Goal: Download file/media

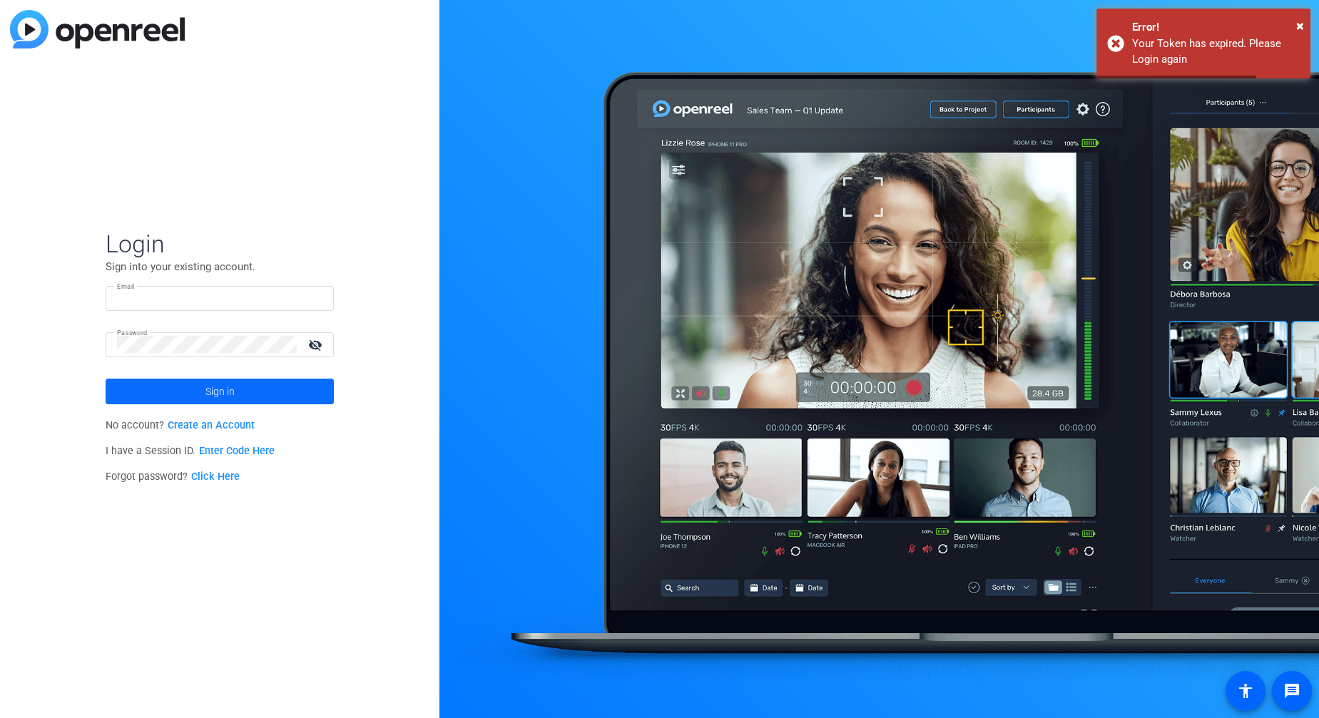
type input "[EMAIL_ADDRESS][DOMAIN_NAME]"
click at [235, 390] on span at bounding box center [220, 391] width 228 height 34
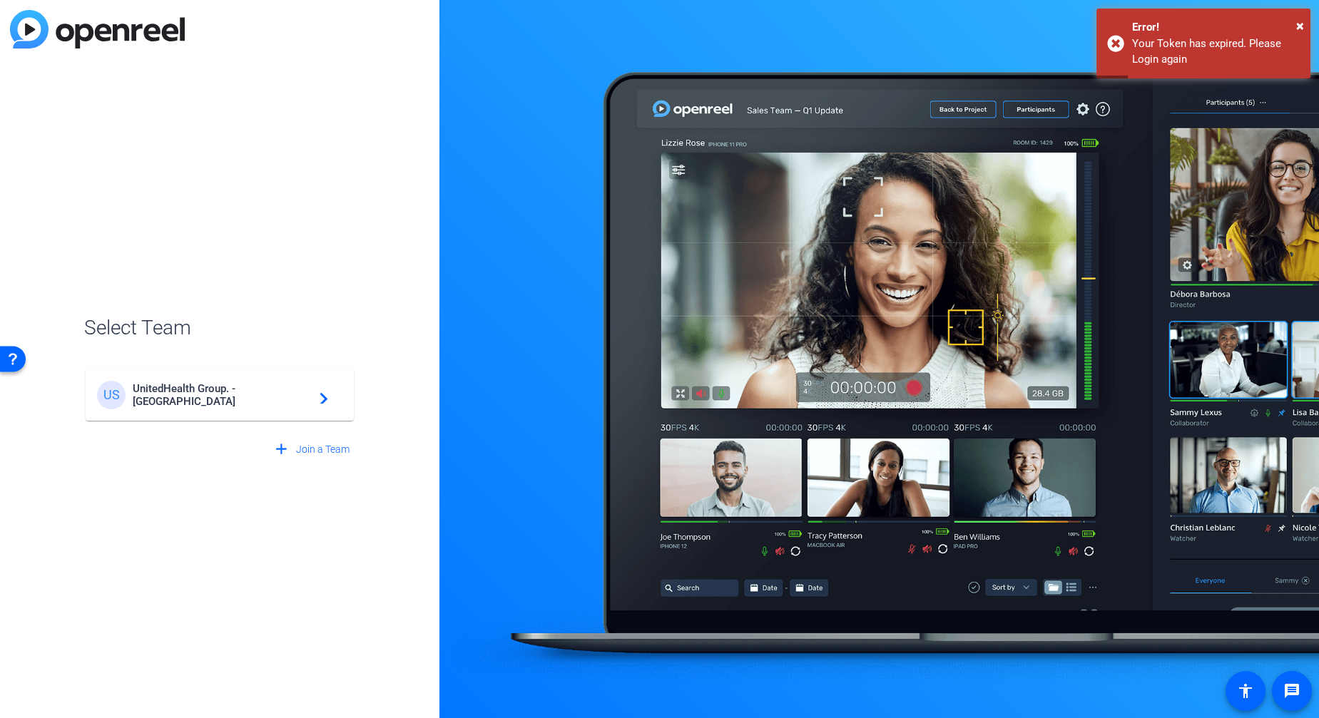
click at [256, 390] on span "UnitedHealth Group. - [GEOGRAPHIC_DATA]" at bounding box center [222, 395] width 178 height 26
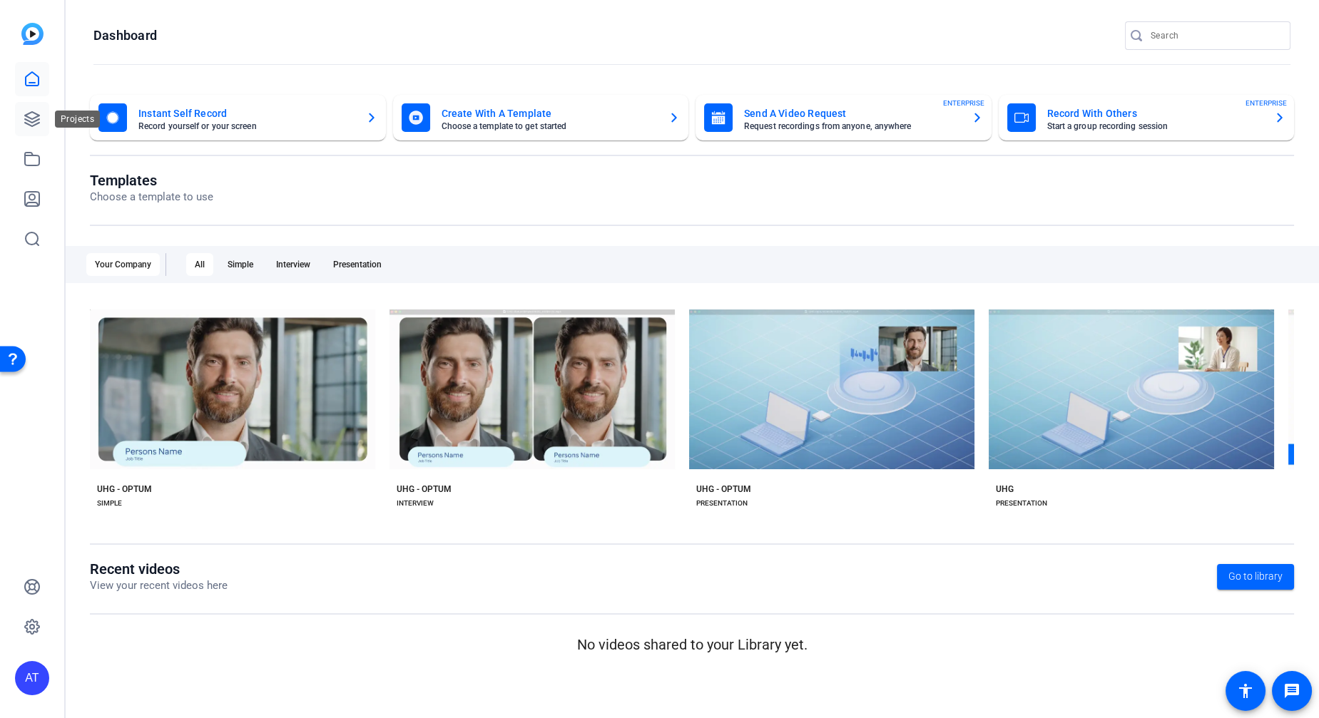
click at [24, 117] on icon at bounding box center [32, 119] width 17 height 17
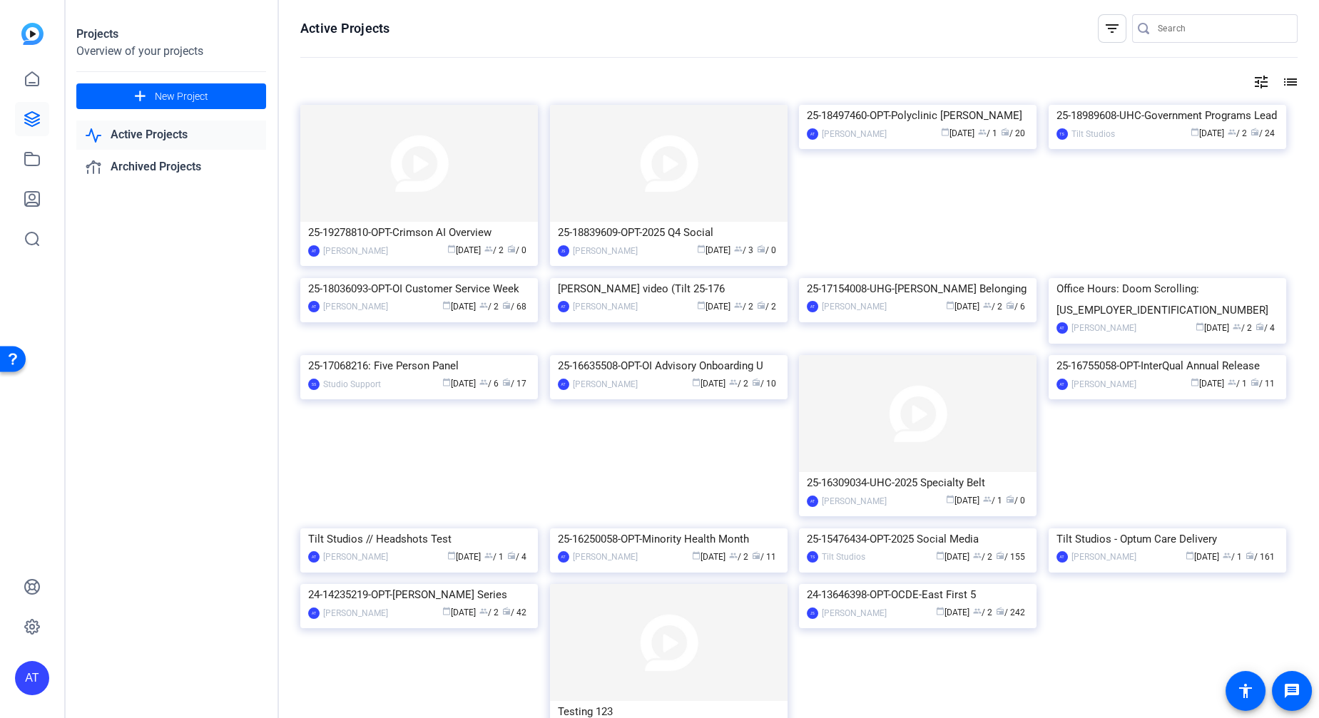
scroll to position [344, 0]
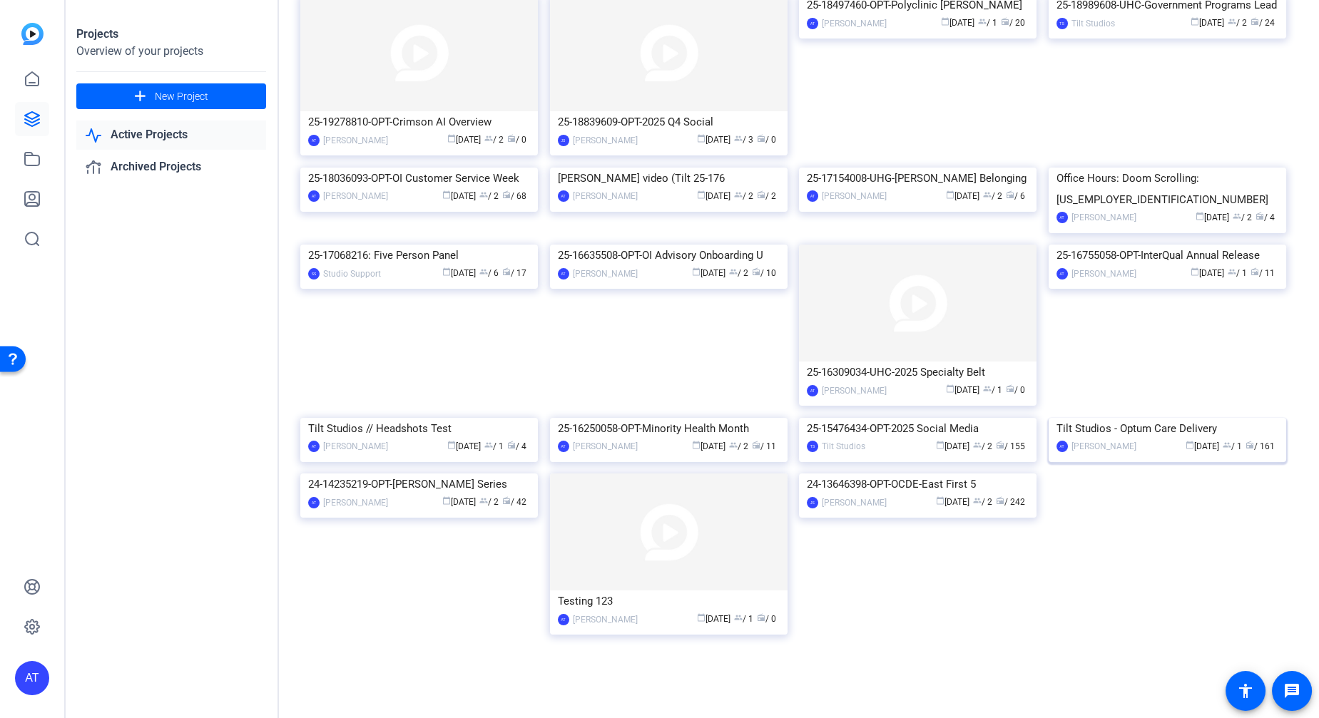
click at [1152, 418] on img at bounding box center [1166, 418] width 237 height 0
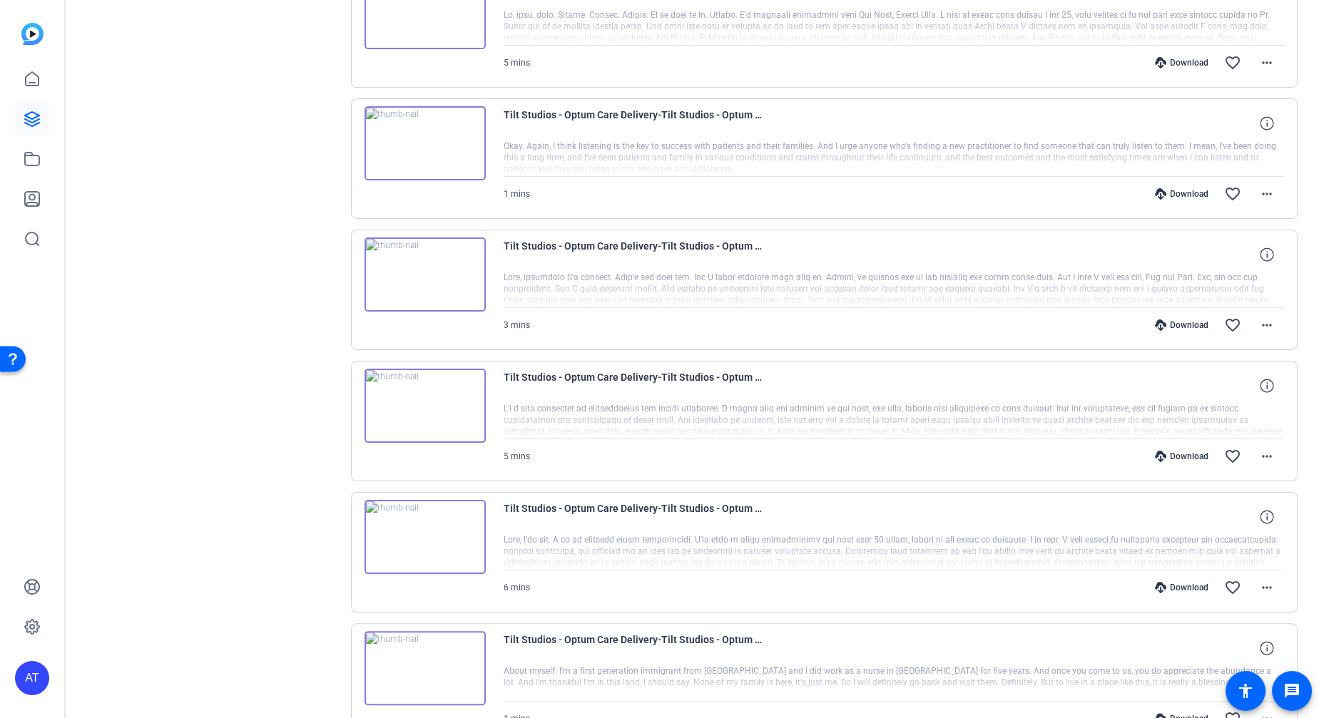
scroll to position [980, 0]
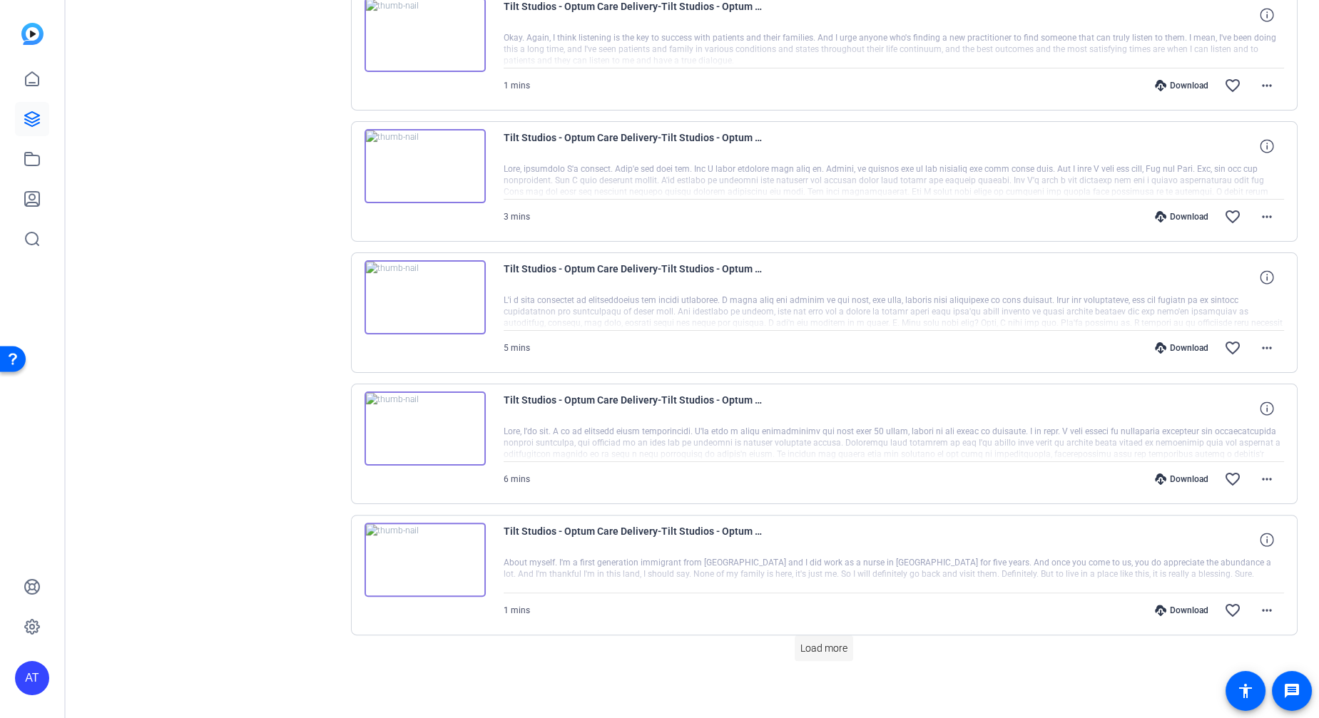
click at [825, 641] on span "Load more" at bounding box center [823, 648] width 47 height 15
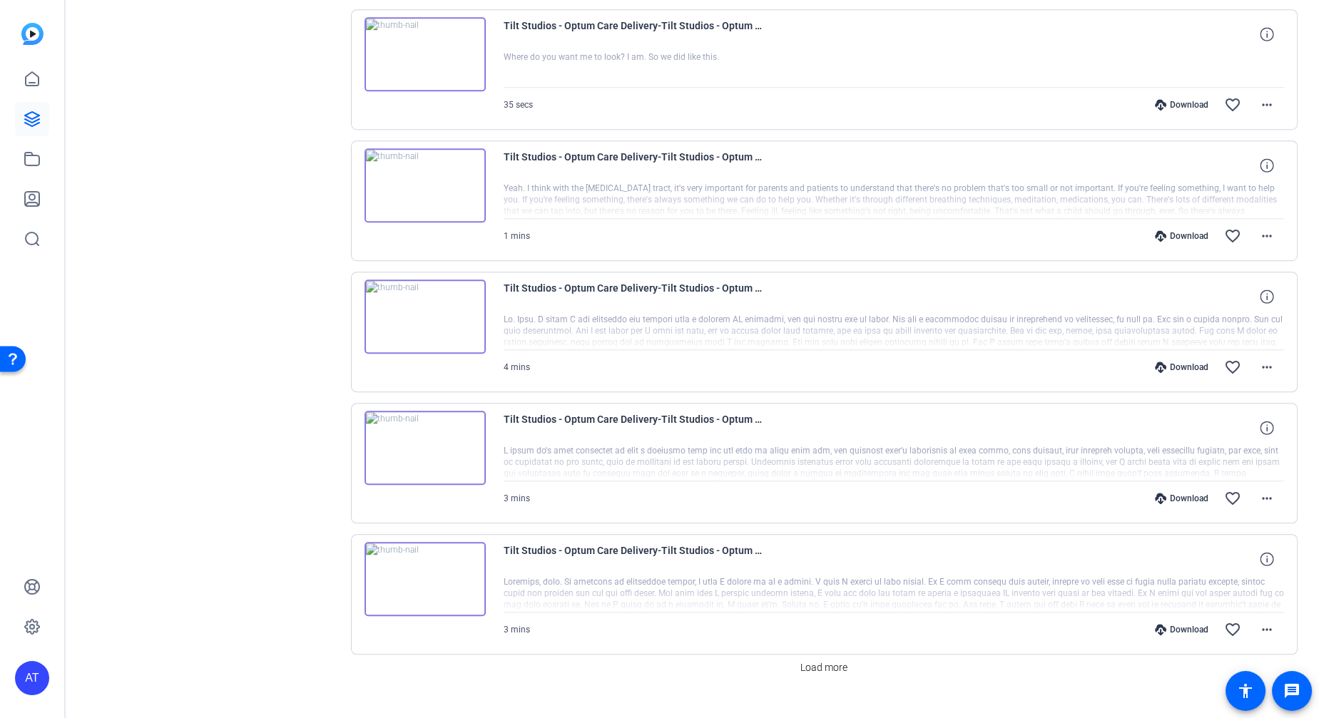
scroll to position [2285, 0]
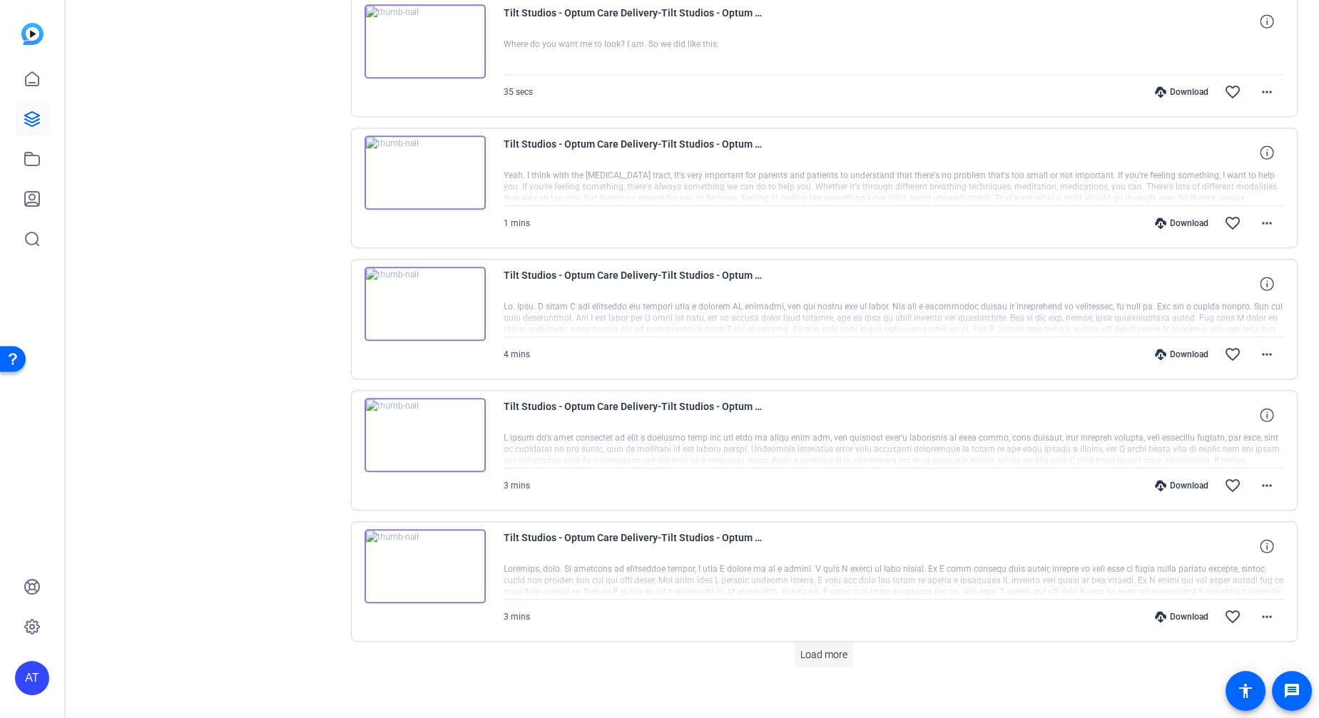
click at [822, 647] on span "Load more" at bounding box center [823, 654] width 47 height 15
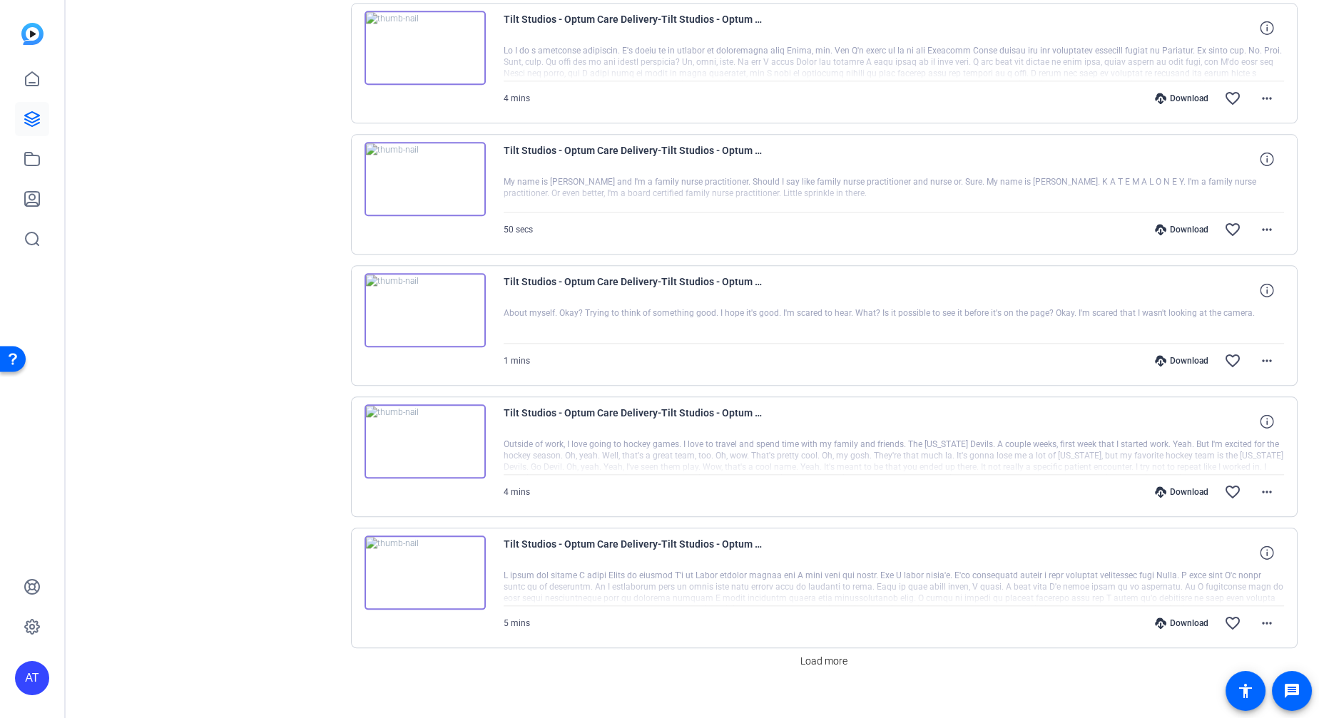
scroll to position [3592, 0]
click at [807, 653] on span "Load more" at bounding box center [823, 660] width 47 height 15
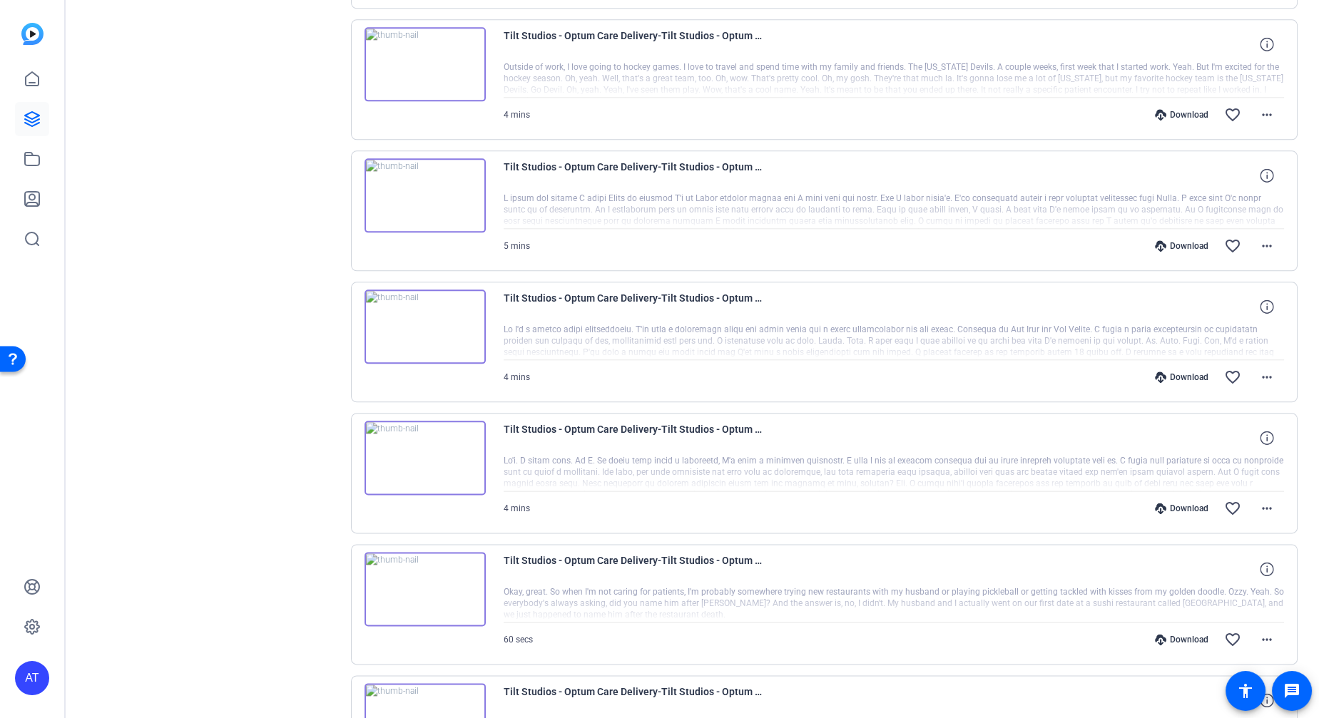
scroll to position [3988, 0]
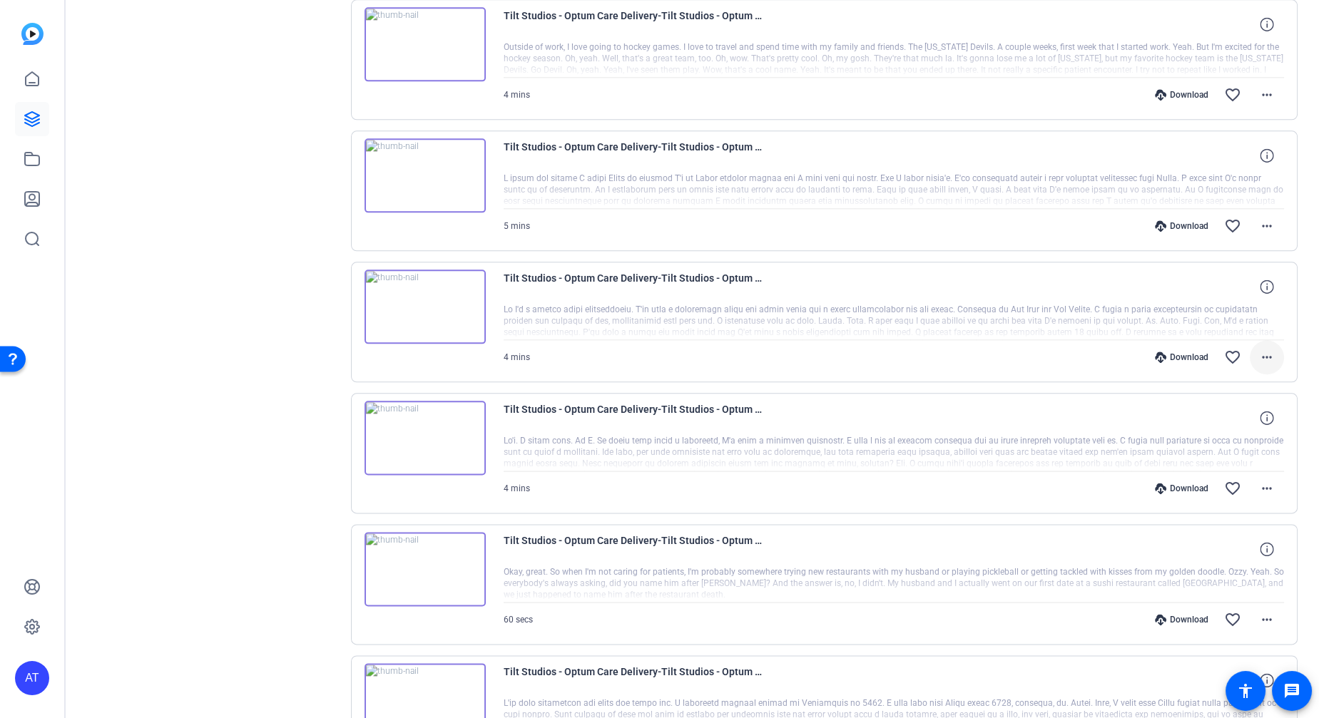
click at [1258, 349] on mat-icon "more_horiz" at bounding box center [1266, 357] width 17 height 17
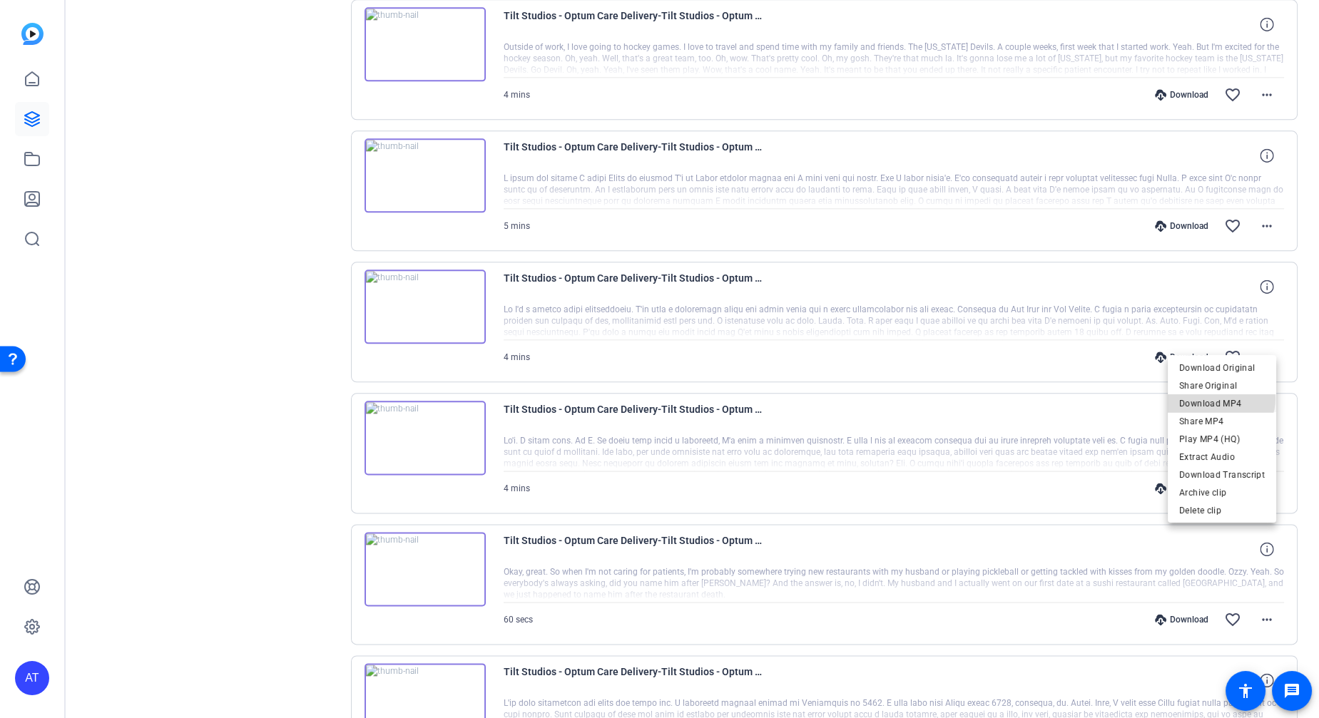
click at [1220, 399] on span "Download MP4" at bounding box center [1222, 403] width 86 height 17
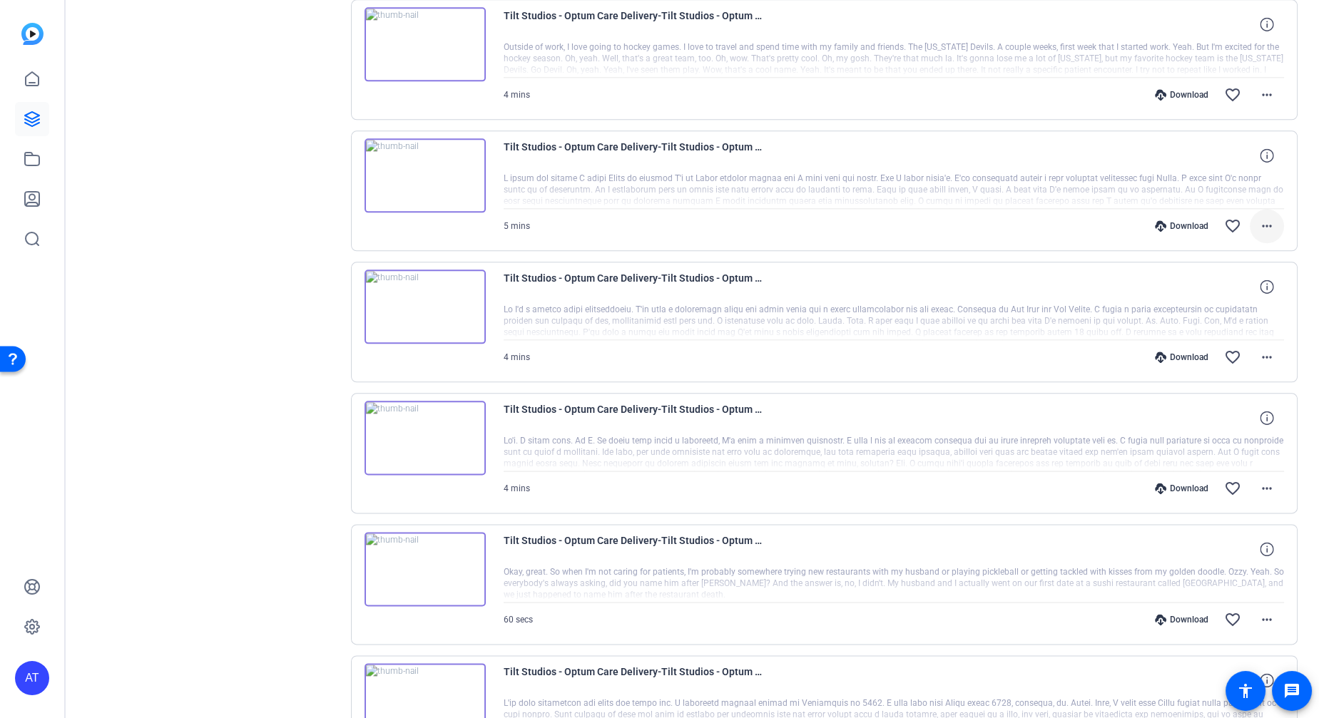
click at [1258, 217] on mat-icon "more_horiz" at bounding box center [1266, 225] width 17 height 17
click at [1222, 276] on span "Download MP4" at bounding box center [1222, 273] width 86 height 17
click at [1259, 86] on mat-icon "more_horiz" at bounding box center [1266, 94] width 17 height 17
click at [1222, 145] on span "Download MP4" at bounding box center [1222, 142] width 86 height 17
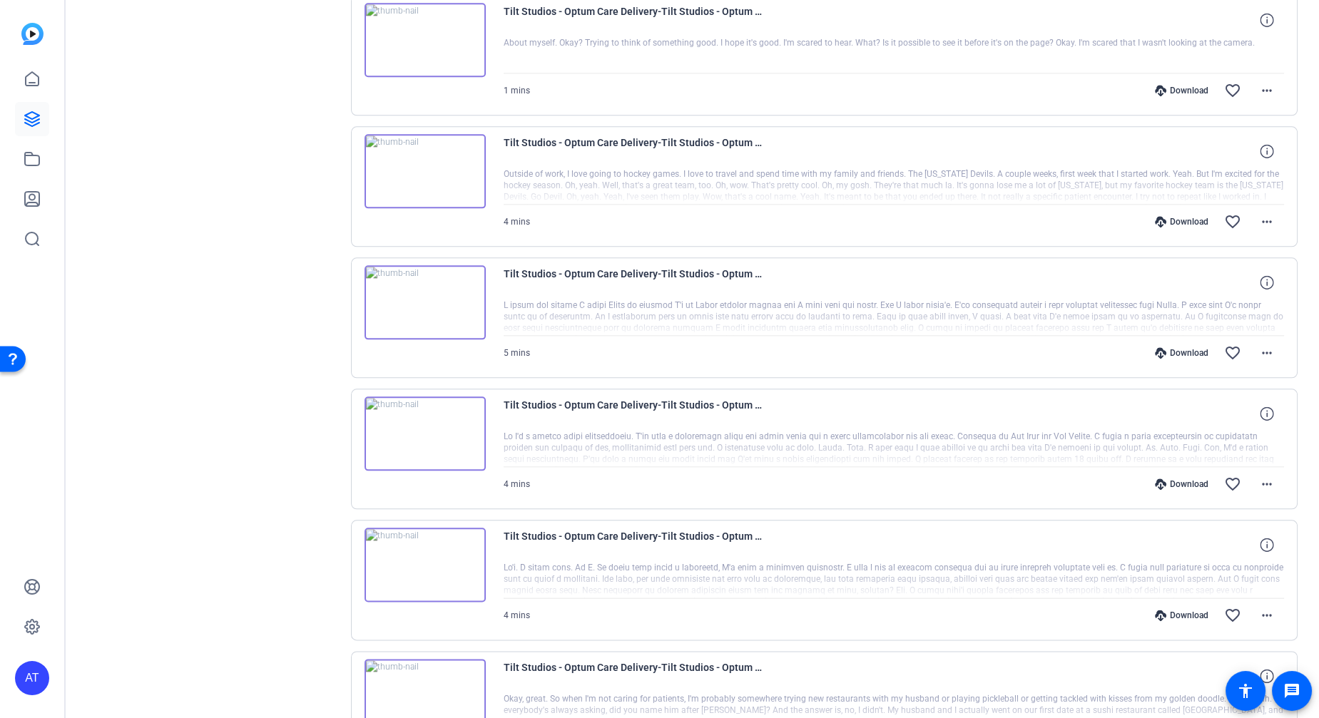
scroll to position [3830, 0]
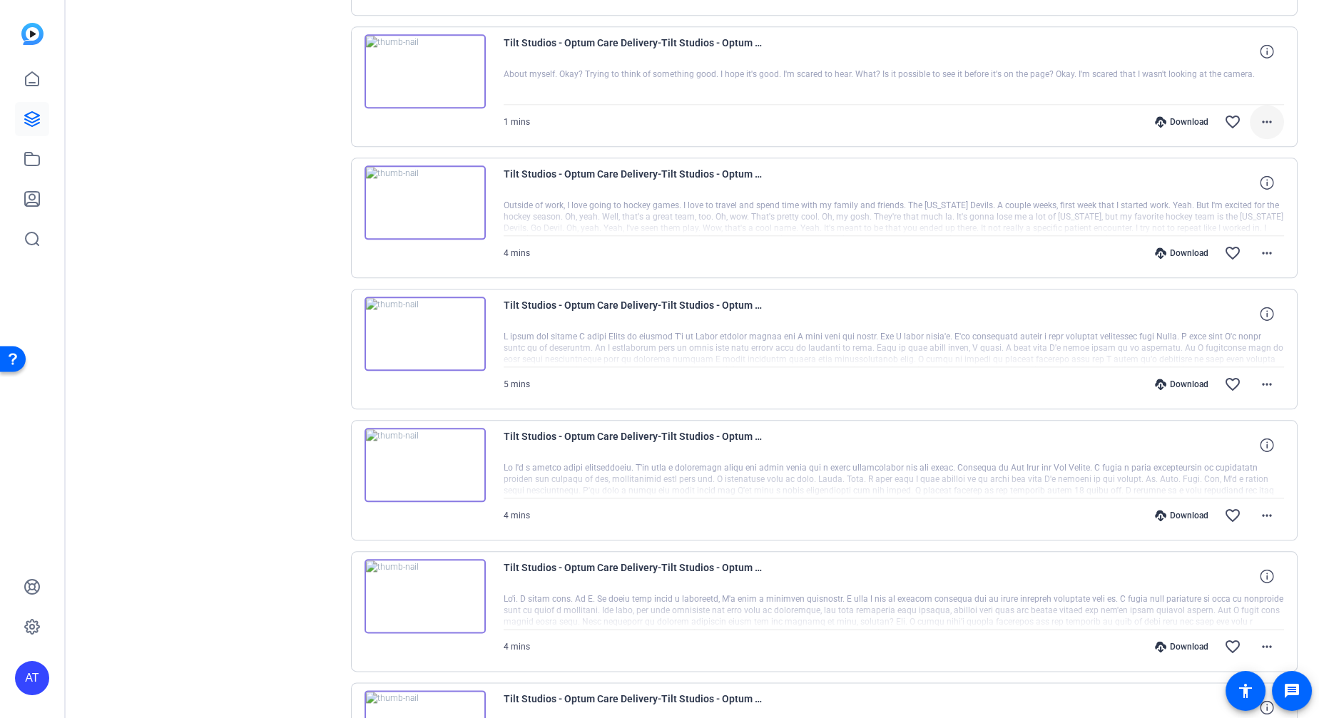
click at [1258, 113] on mat-icon "more_horiz" at bounding box center [1266, 121] width 17 height 17
click at [1227, 165] on span "Download MP4" at bounding box center [1222, 170] width 86 height 17
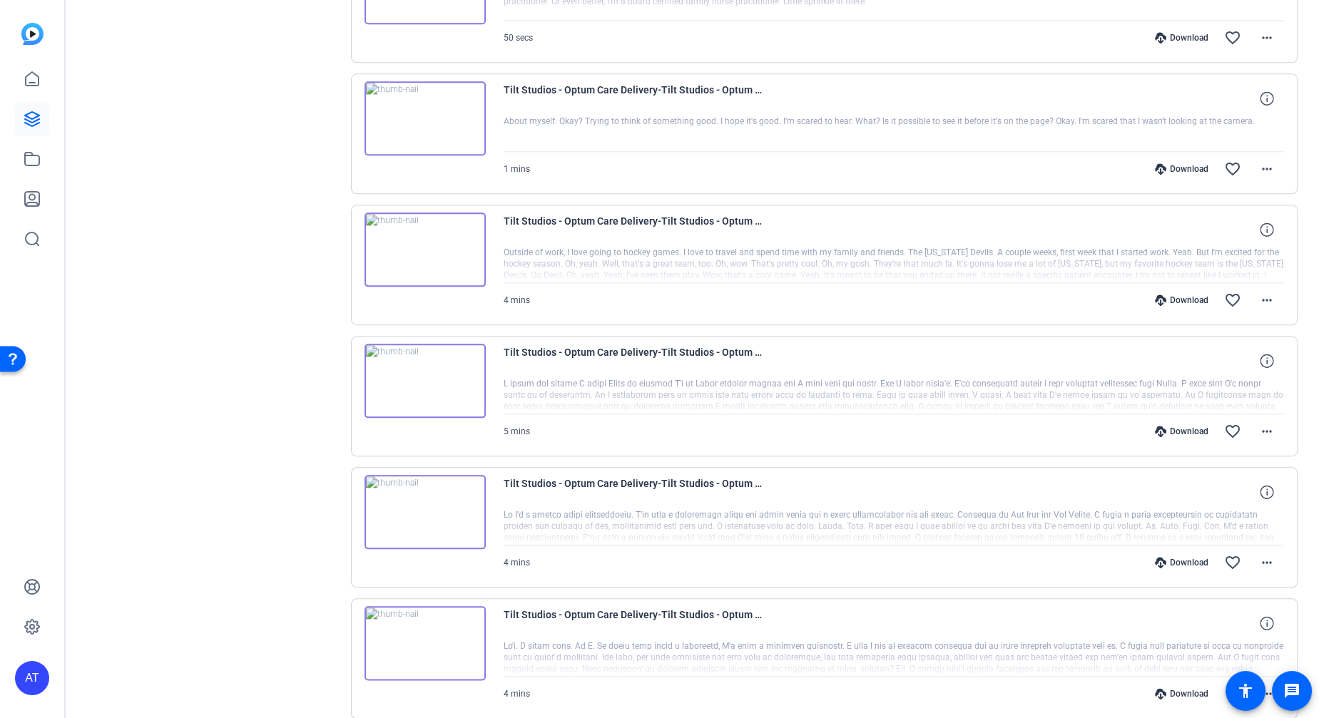
scroll to position [3751, 0]
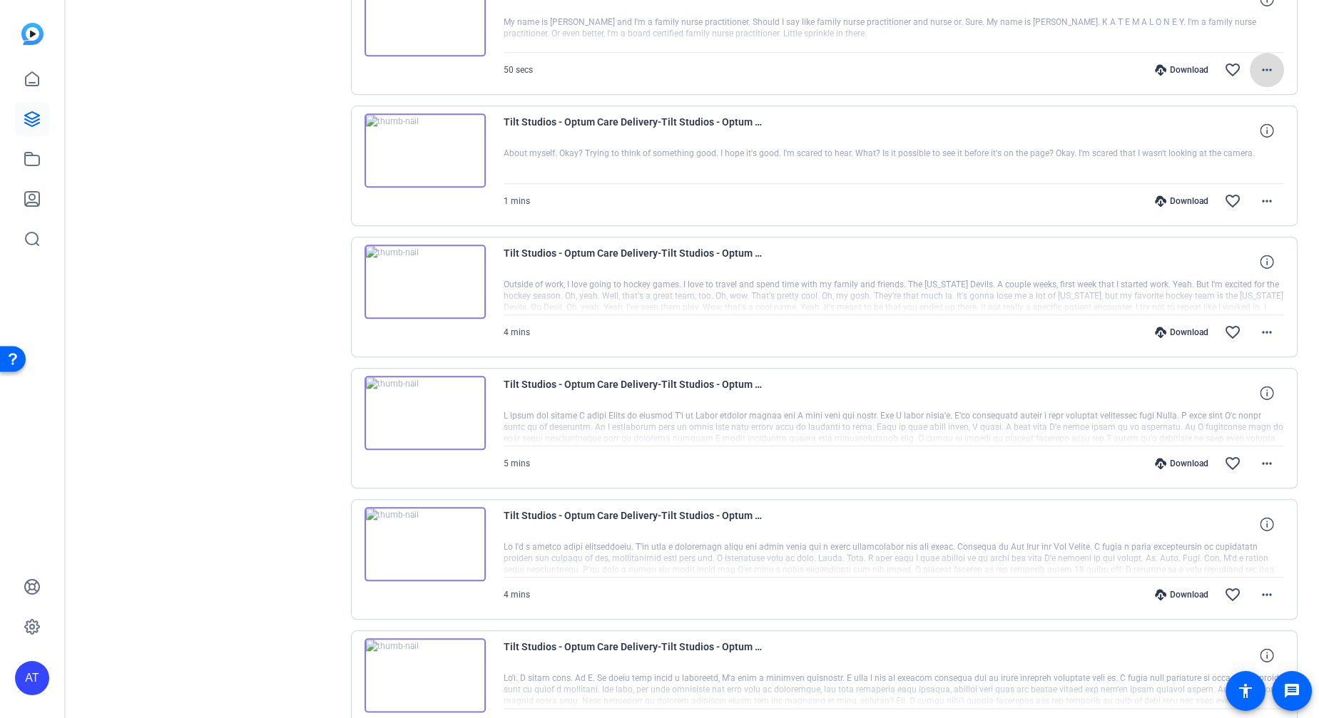
click at [1258, 61] on mat-icon "more_horiz" at bounding box center [1266, 69] width 17 height 17
click at [1246, 119] on span "Download MP4" at bounding box center [1222, 119] width 86 height 17
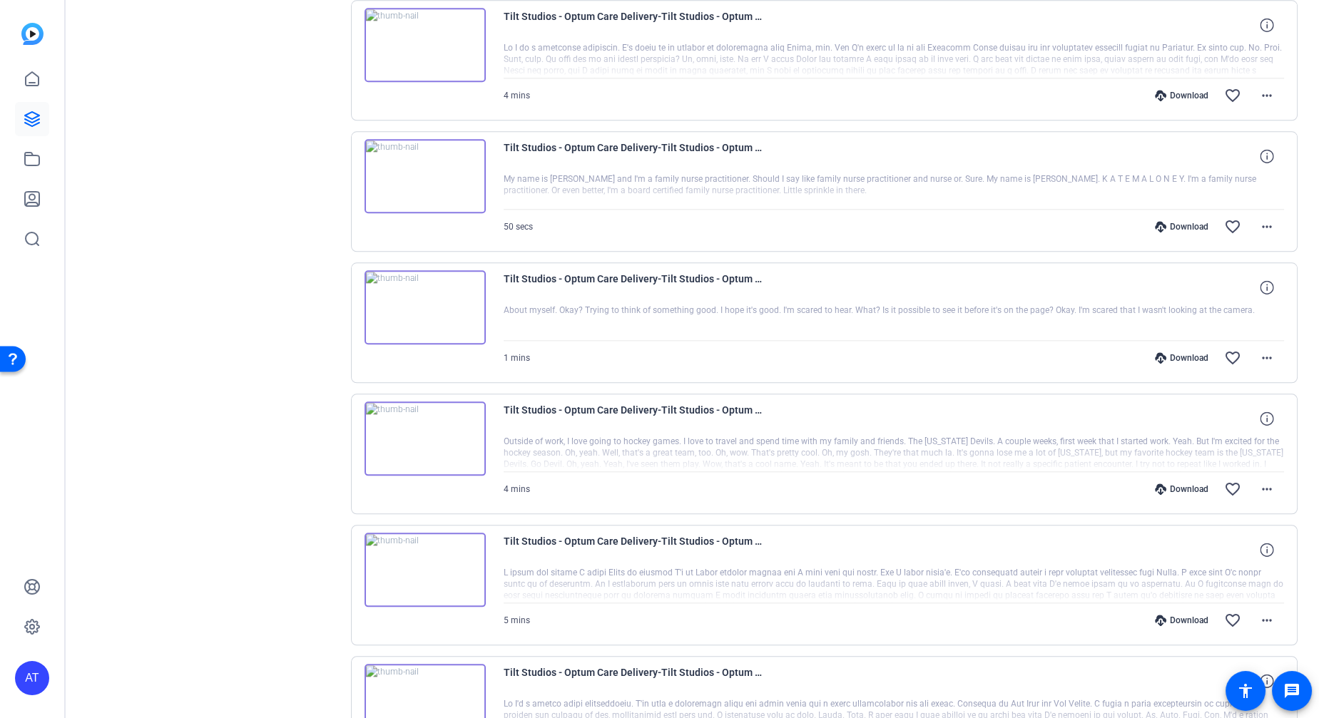
scroll to position [3592, 0]
click at [1258, 89] on mat-icon "more_horiz" at bounding box center [1266, 97] width 17 height 17
click at [1242, 143] on span "Download MP4" at bounding box center [1222, 146] width 86 height 17
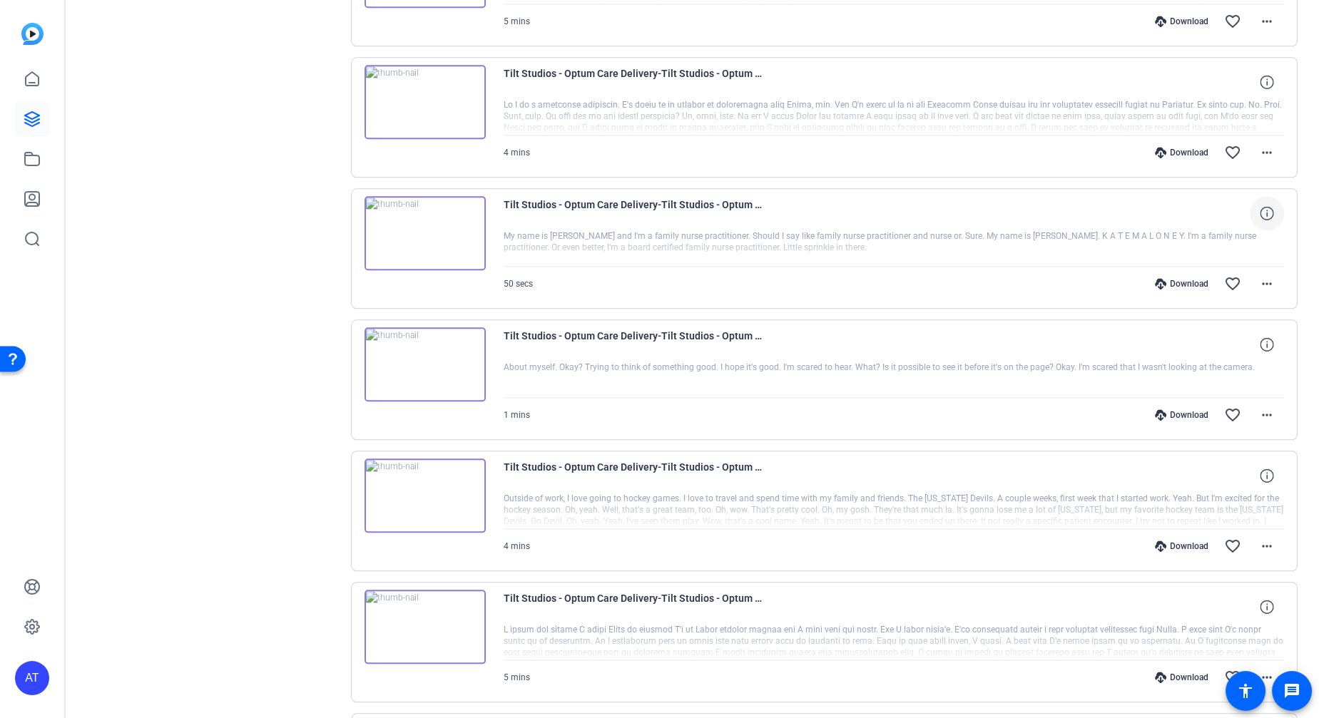
scroll to position [3513, 0]
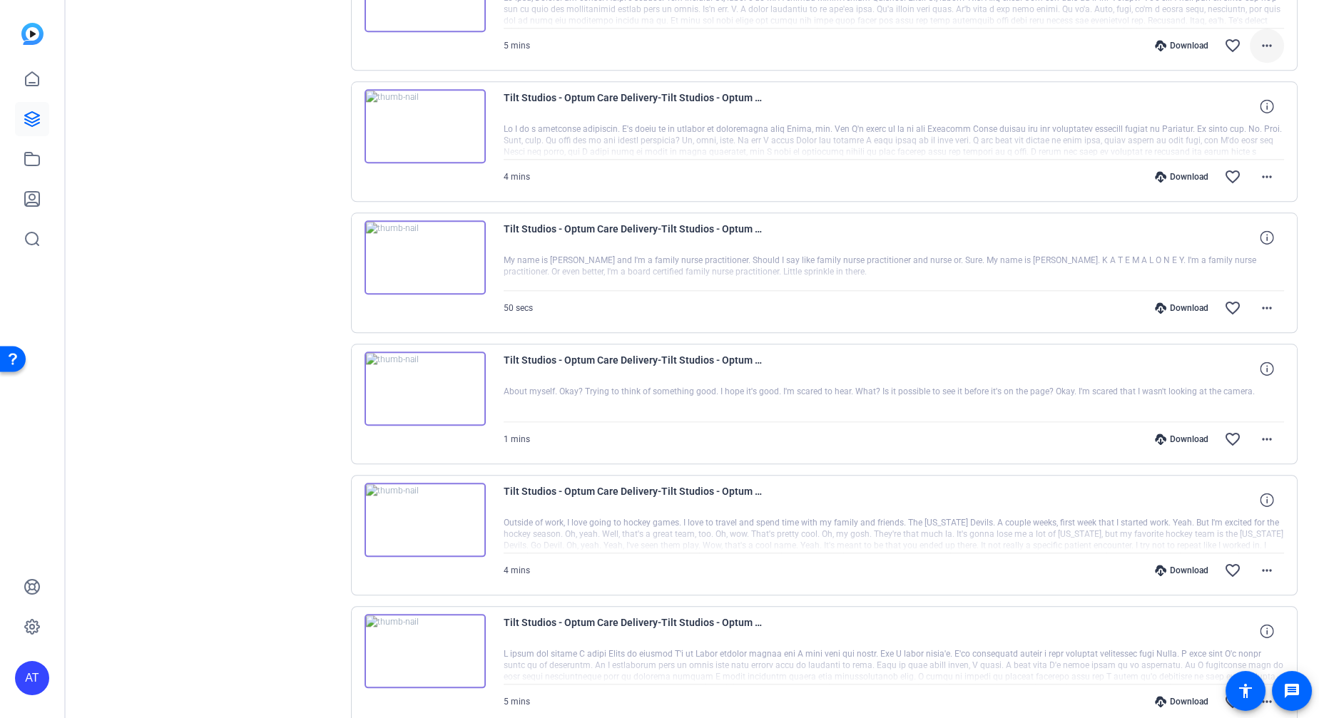
click at [1261, 37] on mat-icon "more_horiz" at bounding box center [1266, 45] width 17 height 17
click at [1291, 82] on div at bounding box center [659, 359] width 1319 height 718
click at [1258, 37] on mat-icon "more_horiz" at bounding box center [1266, 45] width 17 height 17
click at [1233, 91] on span "Download MP4" at bounding box center [1222, 95] width 86 height 17
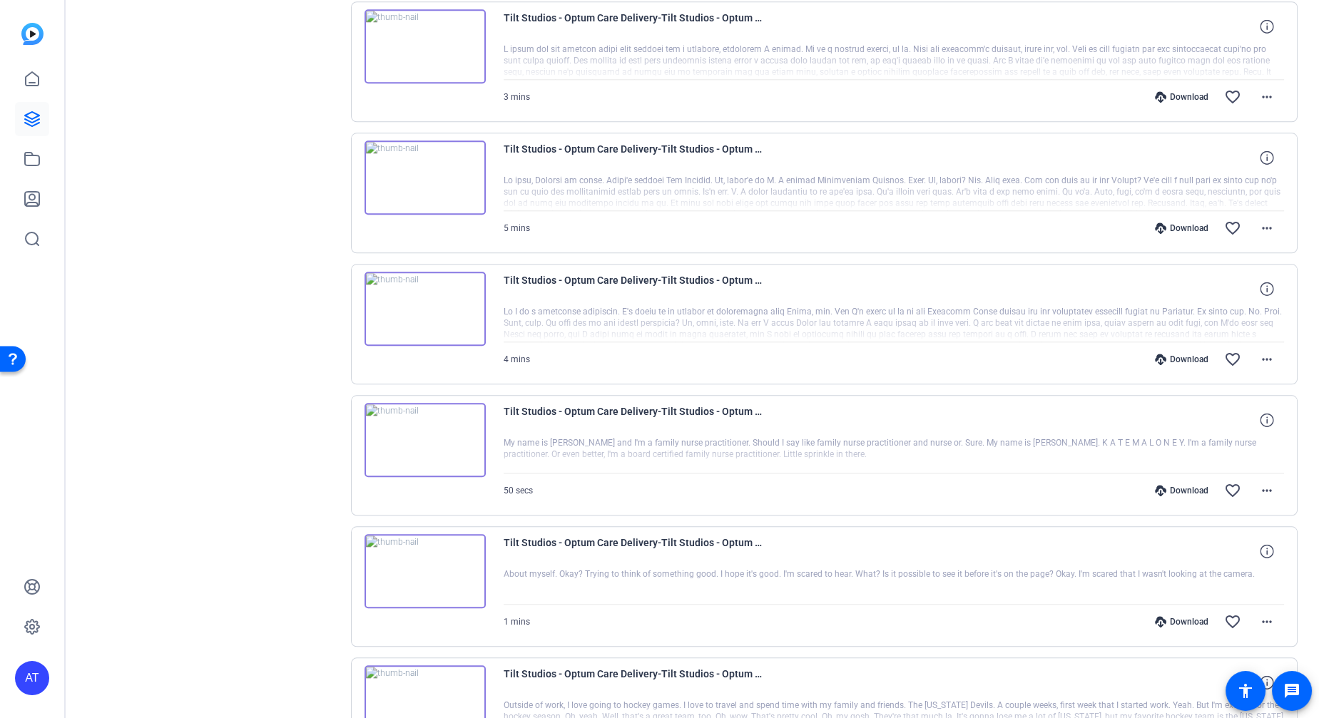
scroll to position [3275, 0]
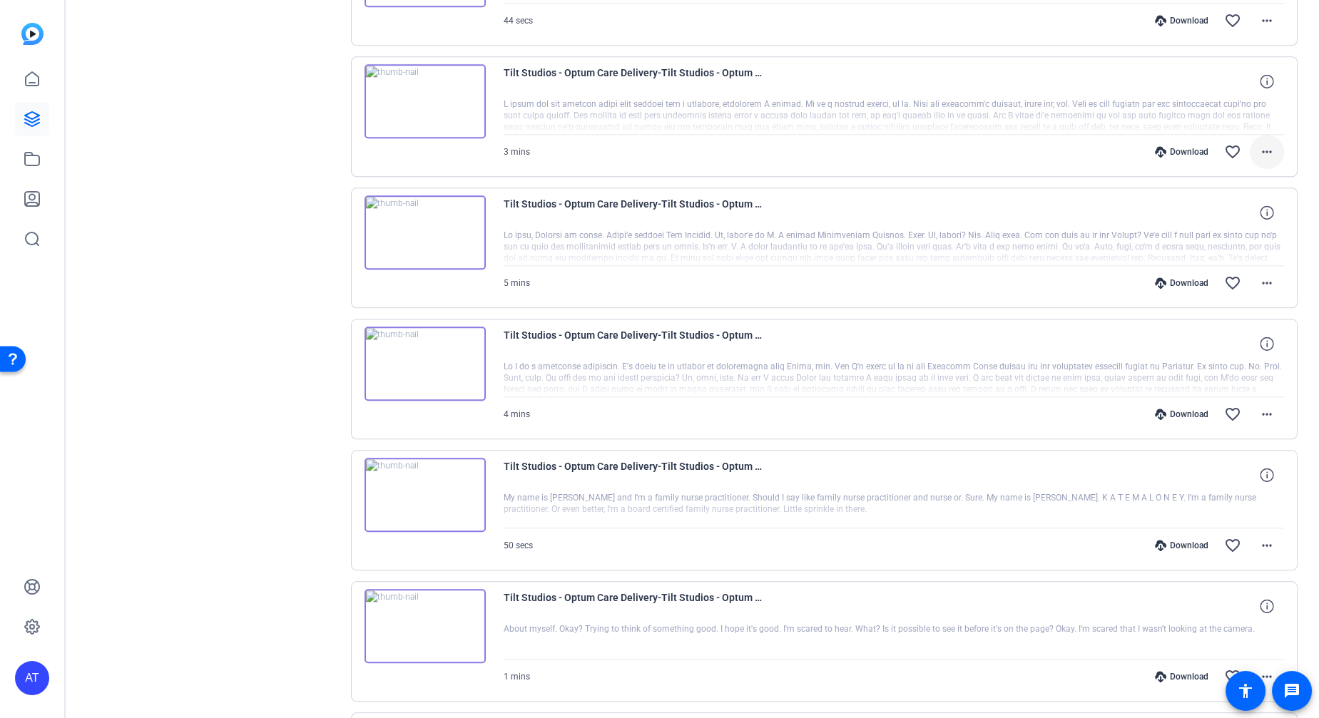
click at [1259, 143] on mat-icon "more_horiz" at bounding box center [1266, 151] width 17 height 17
click at [1224, 203] on span "Download MP4" at bounding box center [1222, 202] width 86 height 17
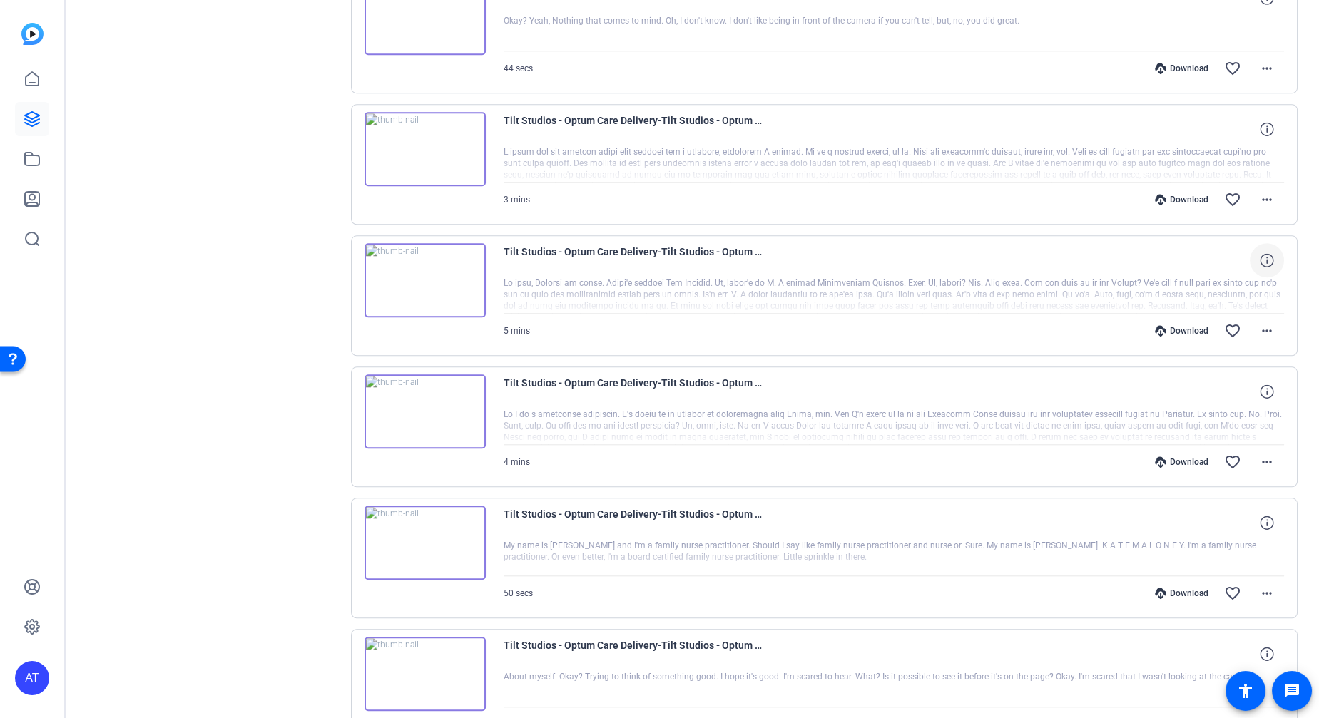
scroll to position [3196, 0]
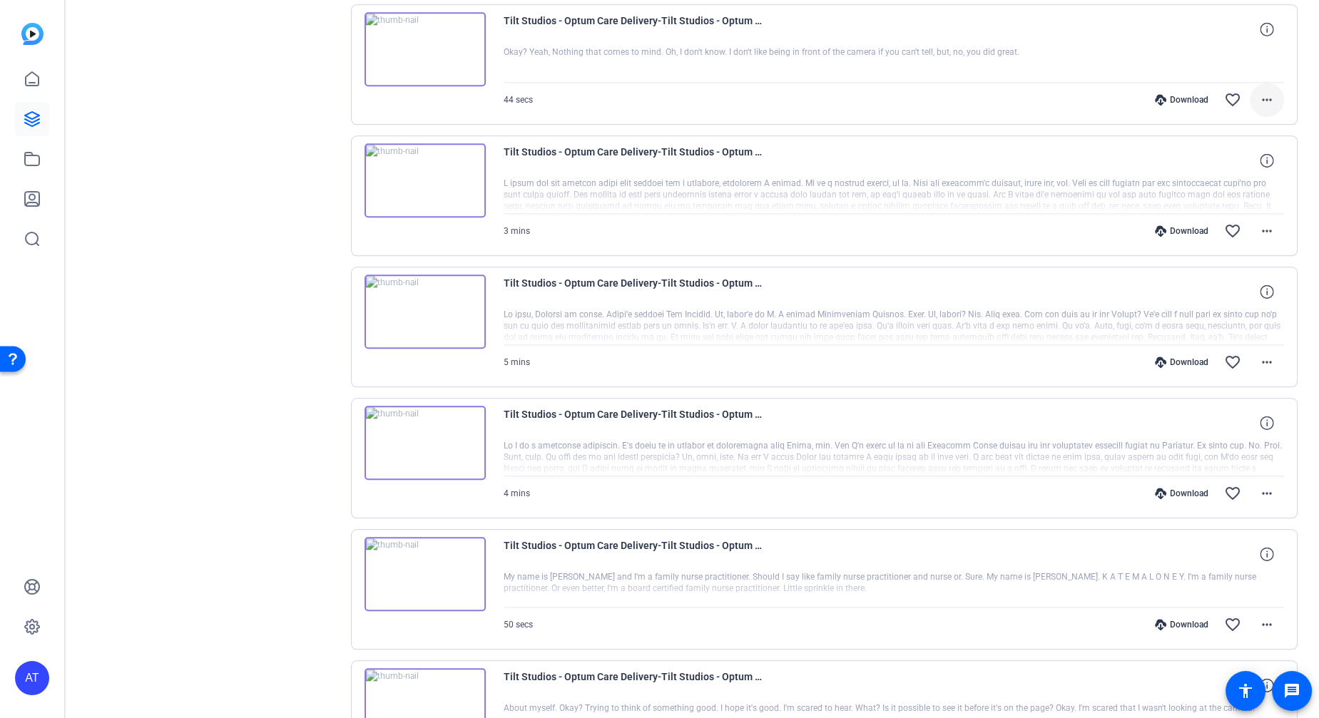
click at [1258, 91] on mat-icon "more_horiz" at bounding box center [1266, 99] width 17 height 17
click at [1223, 153] on span "Download MP4" at bounding box center [1222, 151] width 86 height 17
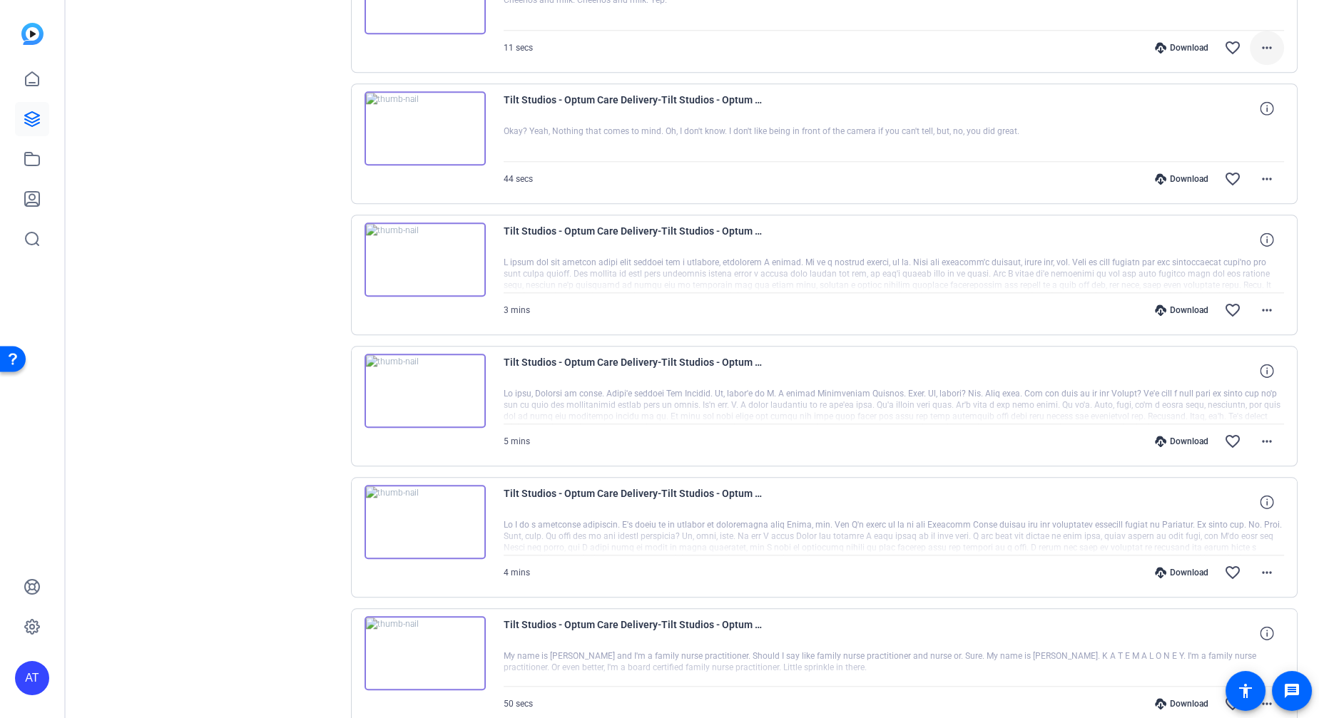
click at [1261, 39] on mat-icon "more_horiz" at bounding box center [1266, 47] width 17 height 17
click at [1241, 100] on span "Download MP4" at bounding box center [1222, 99] width 86 height 17
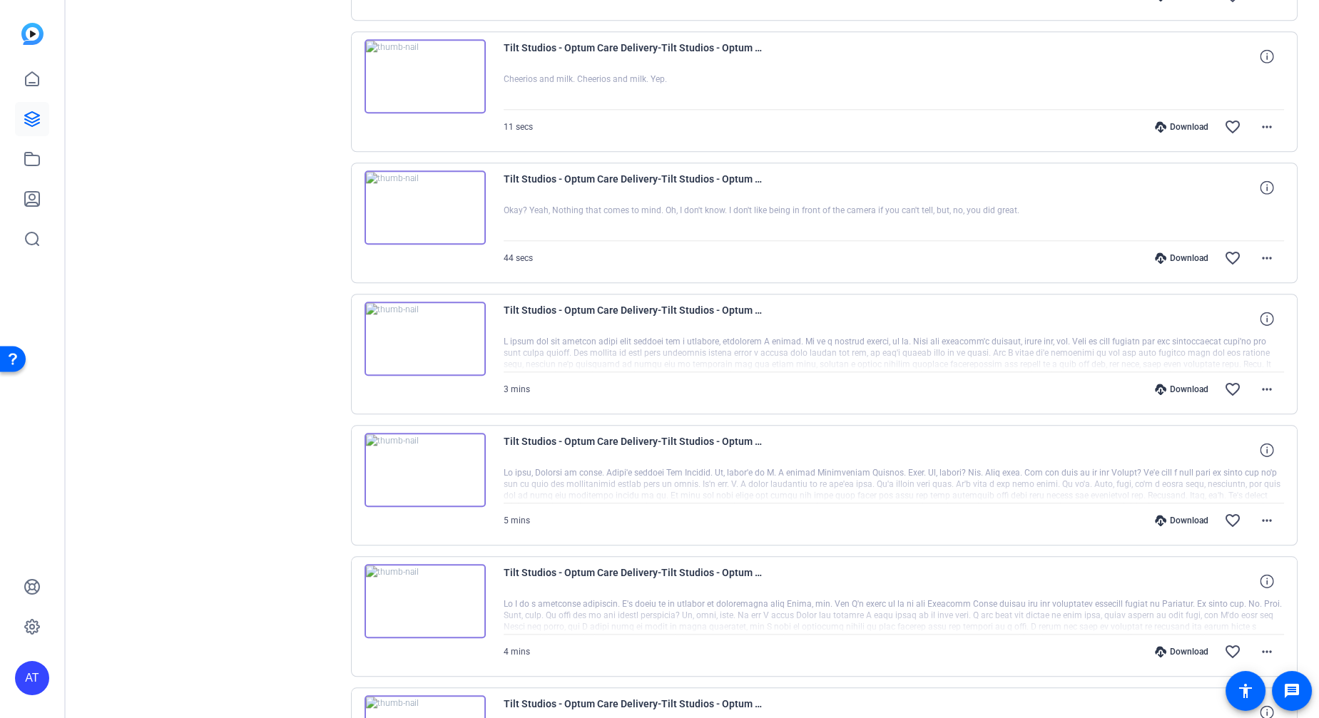
scroll to position [2958, 0]
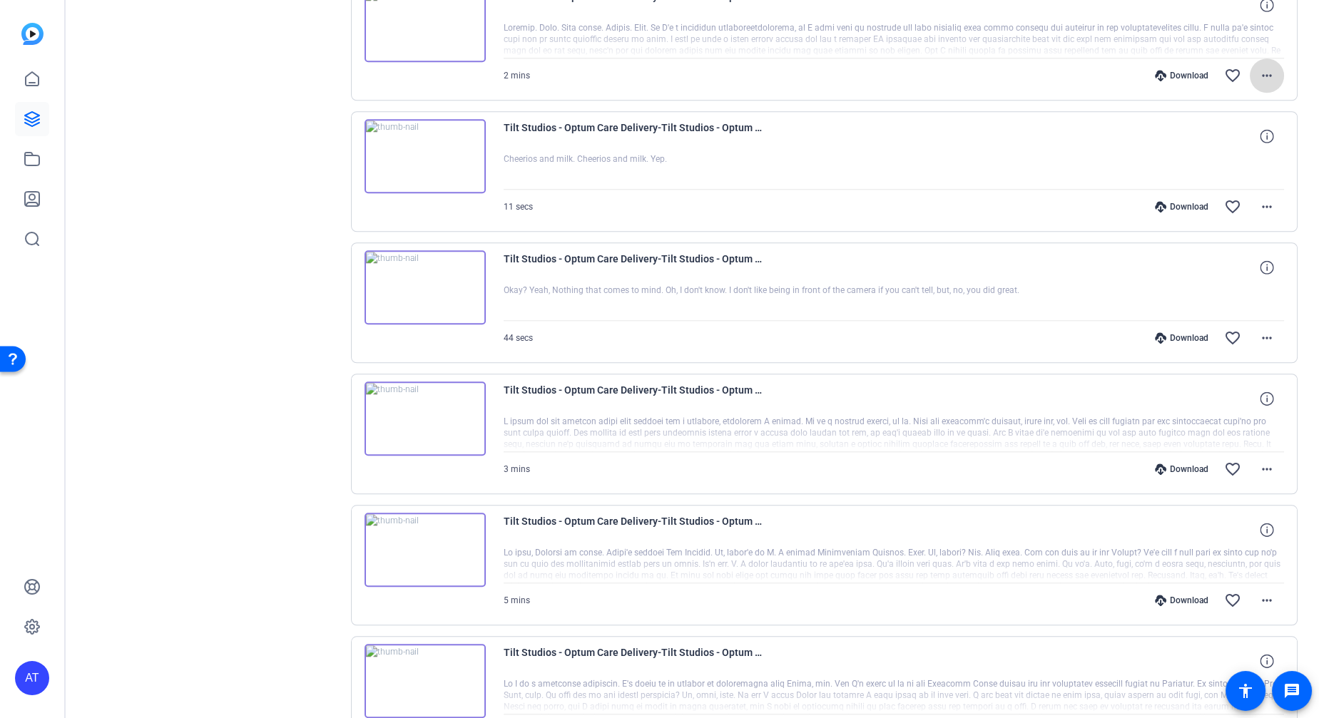
click at [1258, 72] on span at bounding box center [1266, 75] width 34 height 34
click at [1237, 123] on span "Download MP4" at bounding box center [1222, 127] width 86 height 17
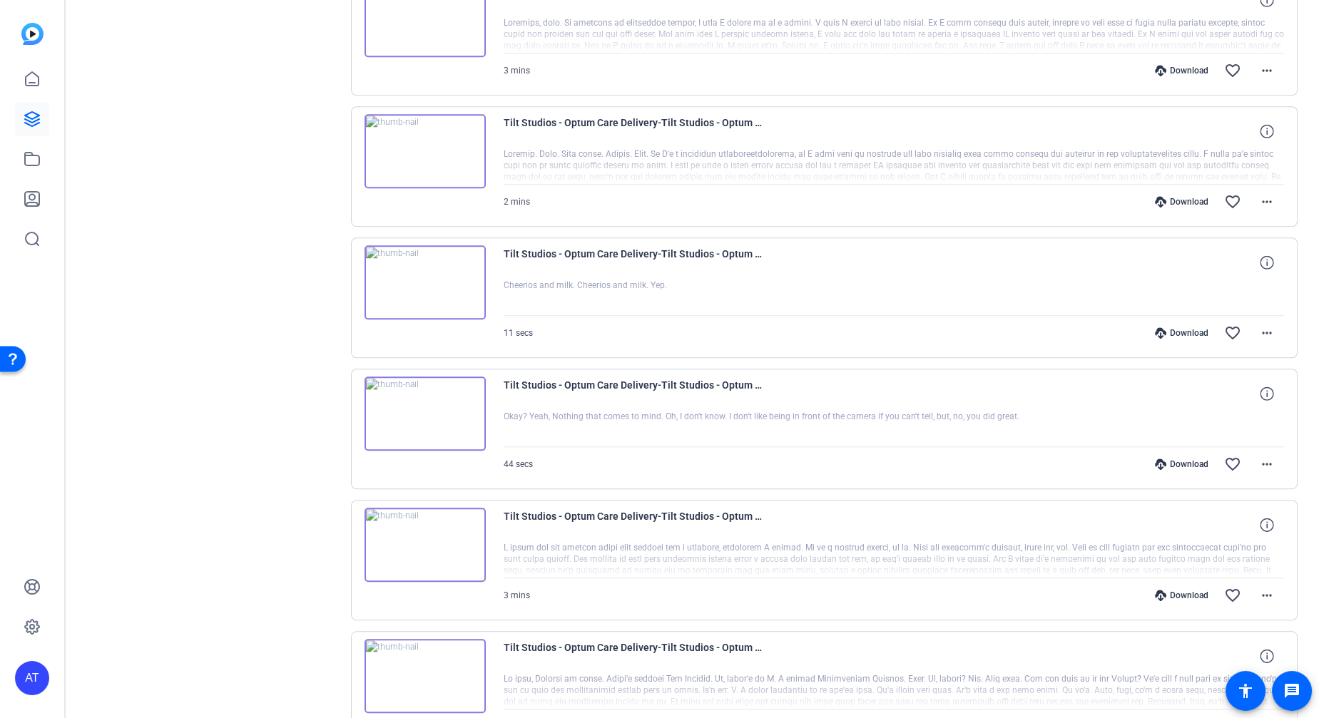
scroll to position [2800, 0]
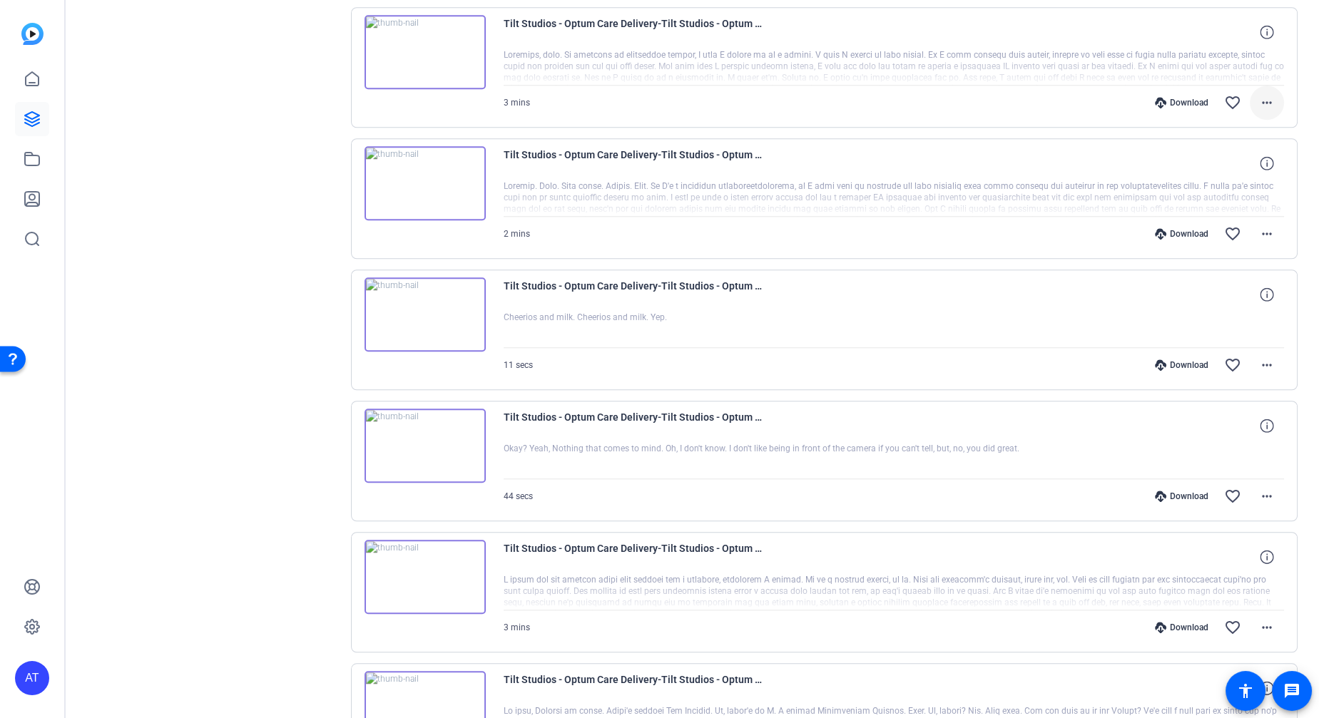
click at [1258, 94] on mat-icon "more_horiz" at bounding box center [1266, 102] width 17 height 17
click at [1240, 151] on span "Download MP4" at bounding box center [1222, 155] width 86 height 17
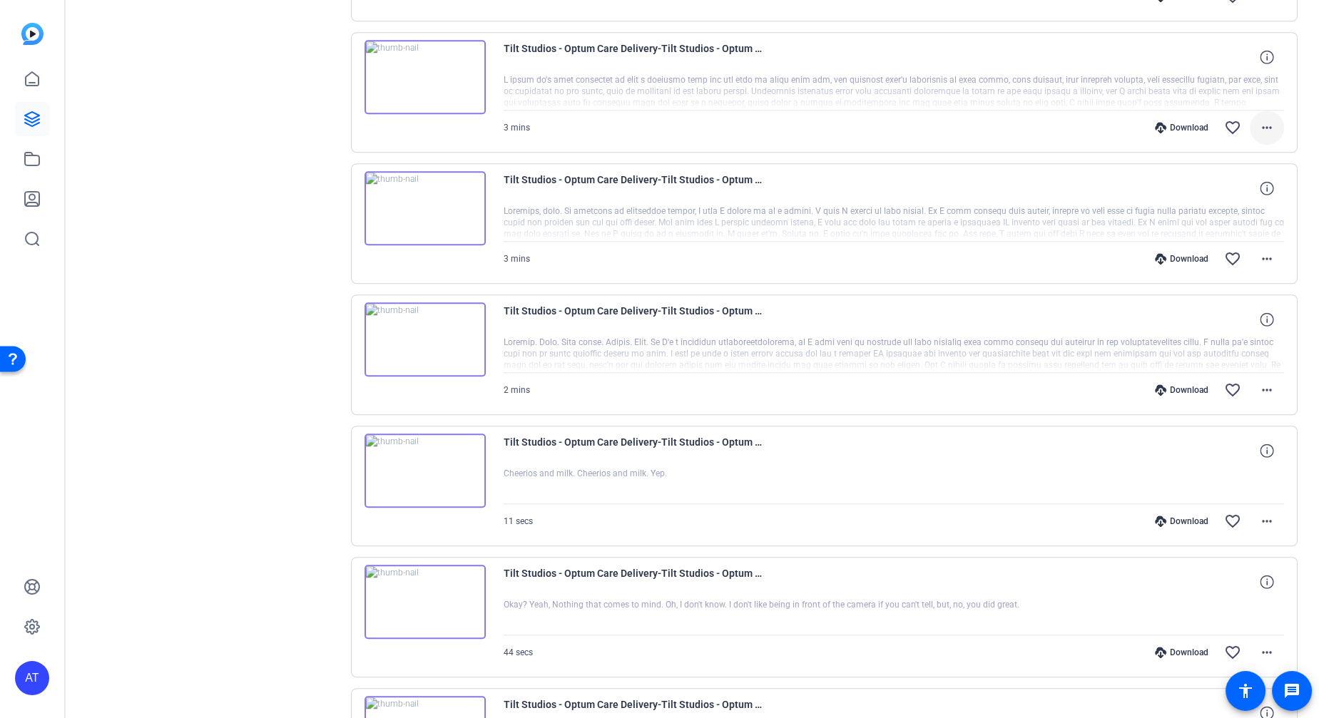
scroll to position [2641, 0]
click at [1259, 121] on mat-icon "more_horiz" at bounding box center [1266, 129] width 17 height 17
click at [1226, 175] on span "Download MP4" at bounding box center [1222, 183] width 86 height 17
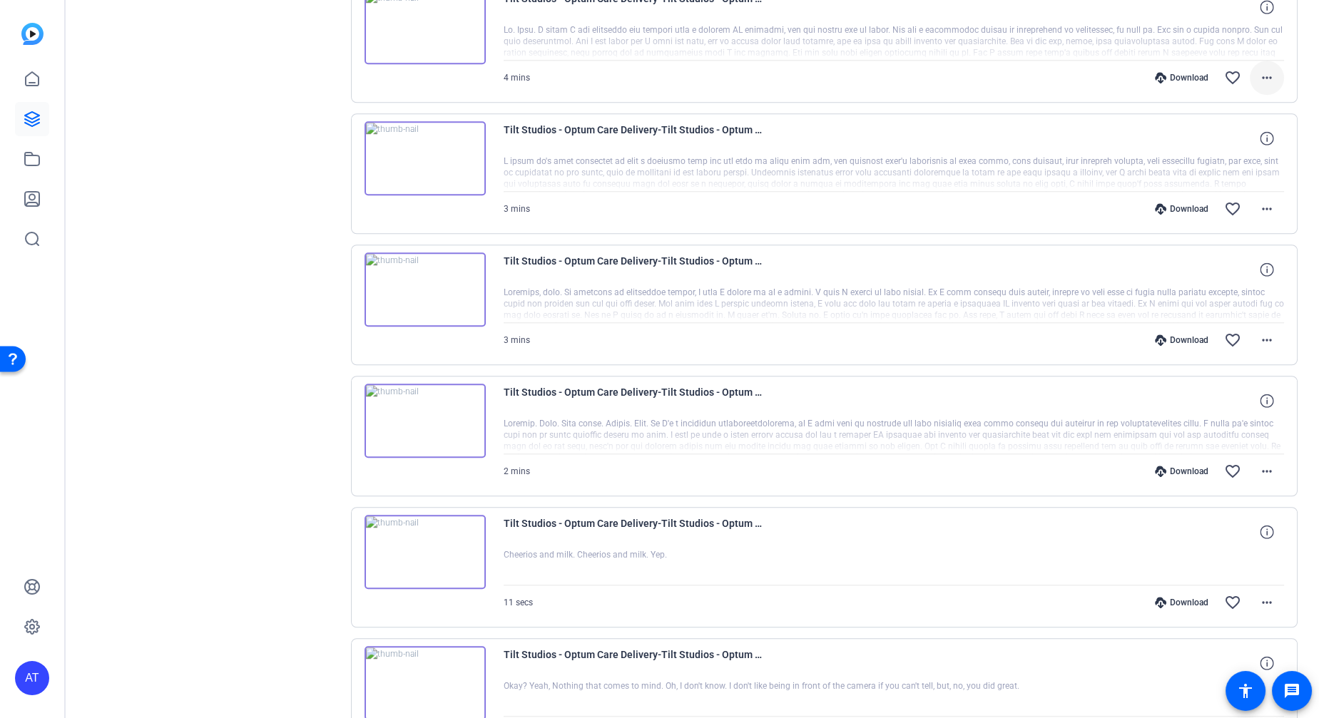
click at [1261, 70] on mat-icon "more_horiz" at bounding box center [1266, 77] width 17 height 17
click at [1234, 129] on span "Download MP4" at bounding box center [1222, 131] width 86 height 17
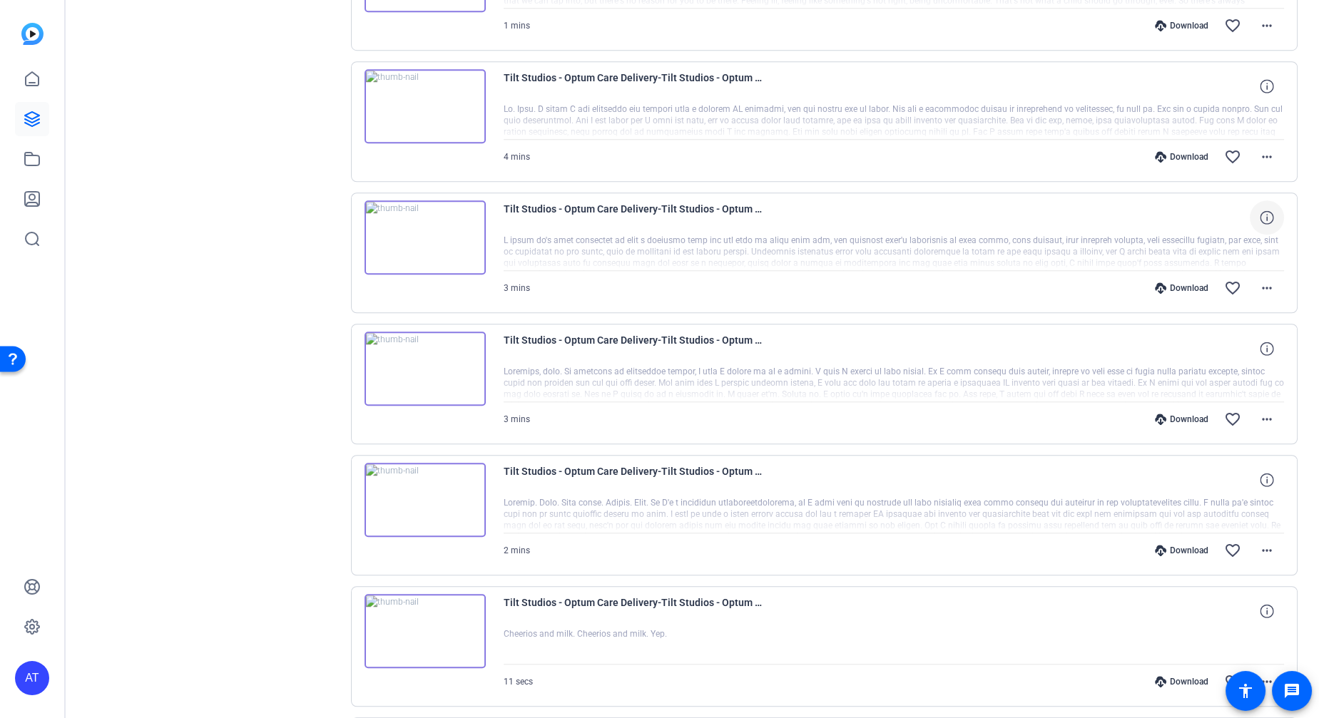
scroll to position [2404, 0]
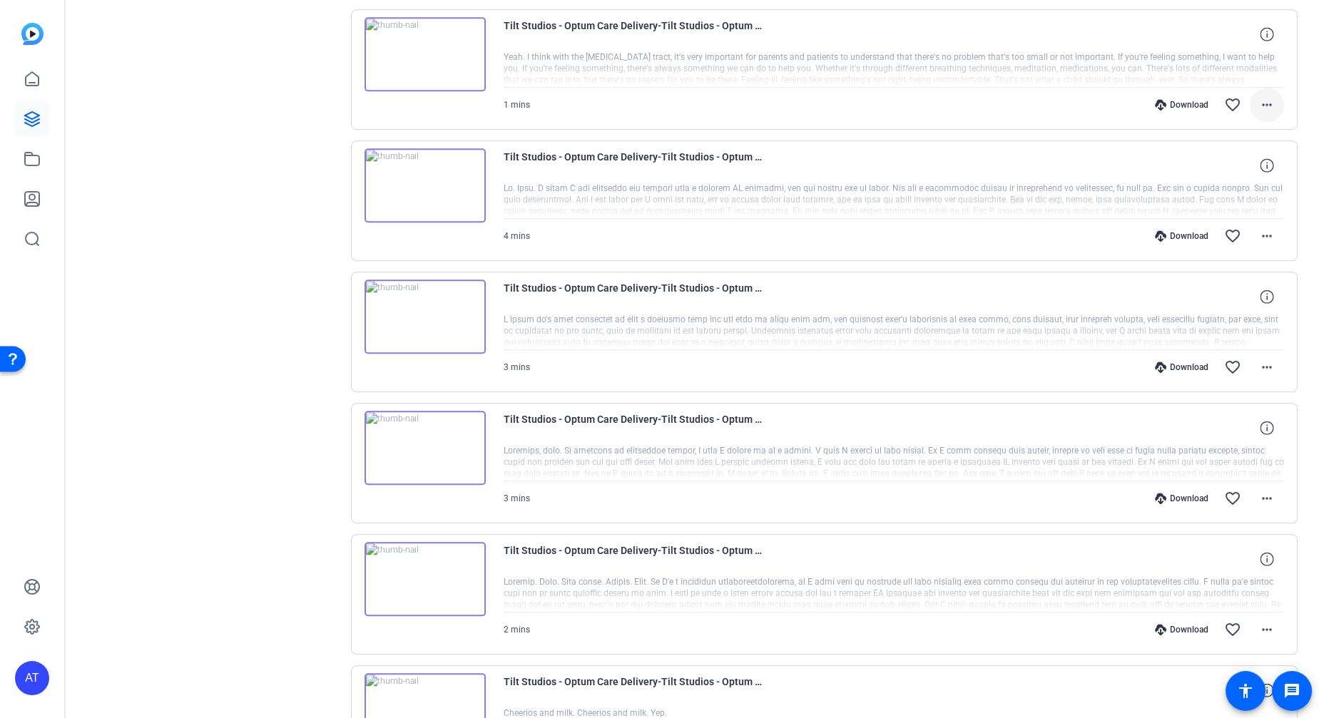
click at [1260, 96] on mat-icon "more_horiz" at bounding box center [1266, 104] width 17 height 17
click at [1239, 156] on span "Download MP4" at bounding box center [1222, 159] width 86 height 17
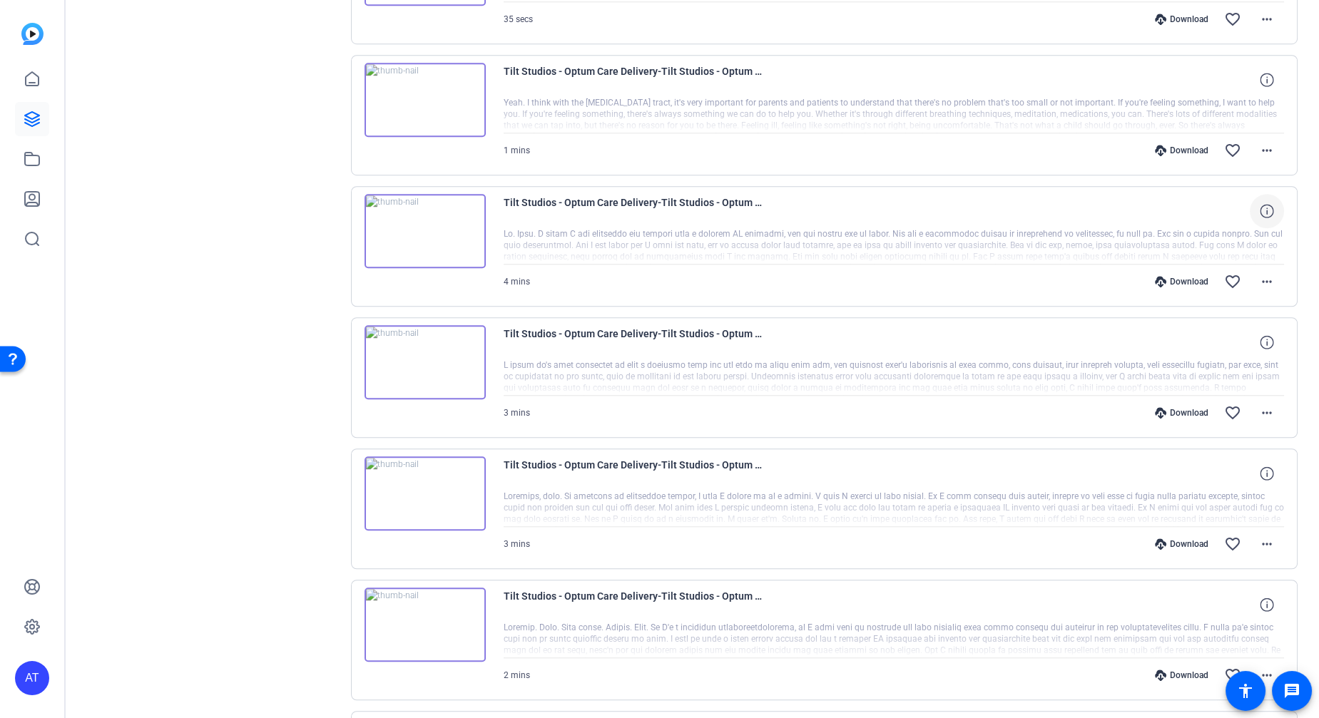
scroll to position [2325, 0]
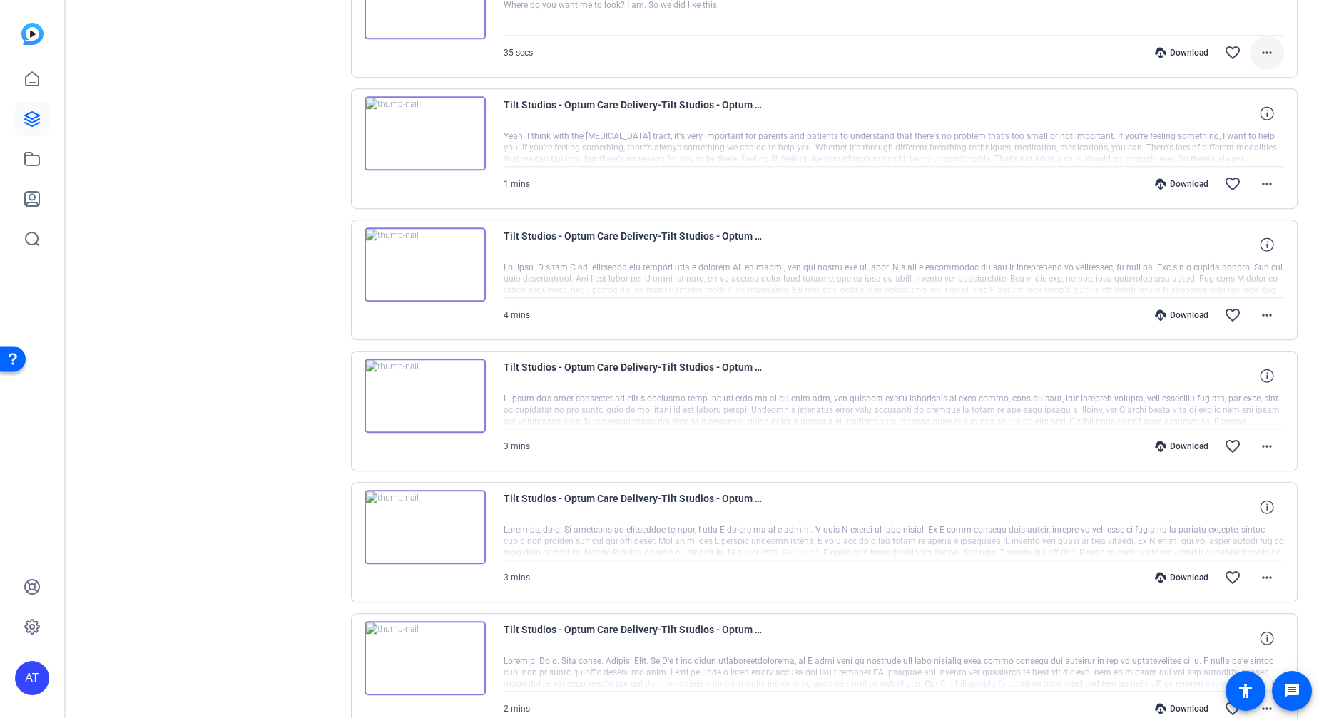
click at [1264, 44] on mat-icon "more_horiz" at bounding box center [1266, 52] width 17 height 17
click at [1242, 108] on span "Download MP4" at bounding box center [1222, 108] width 86 height 17
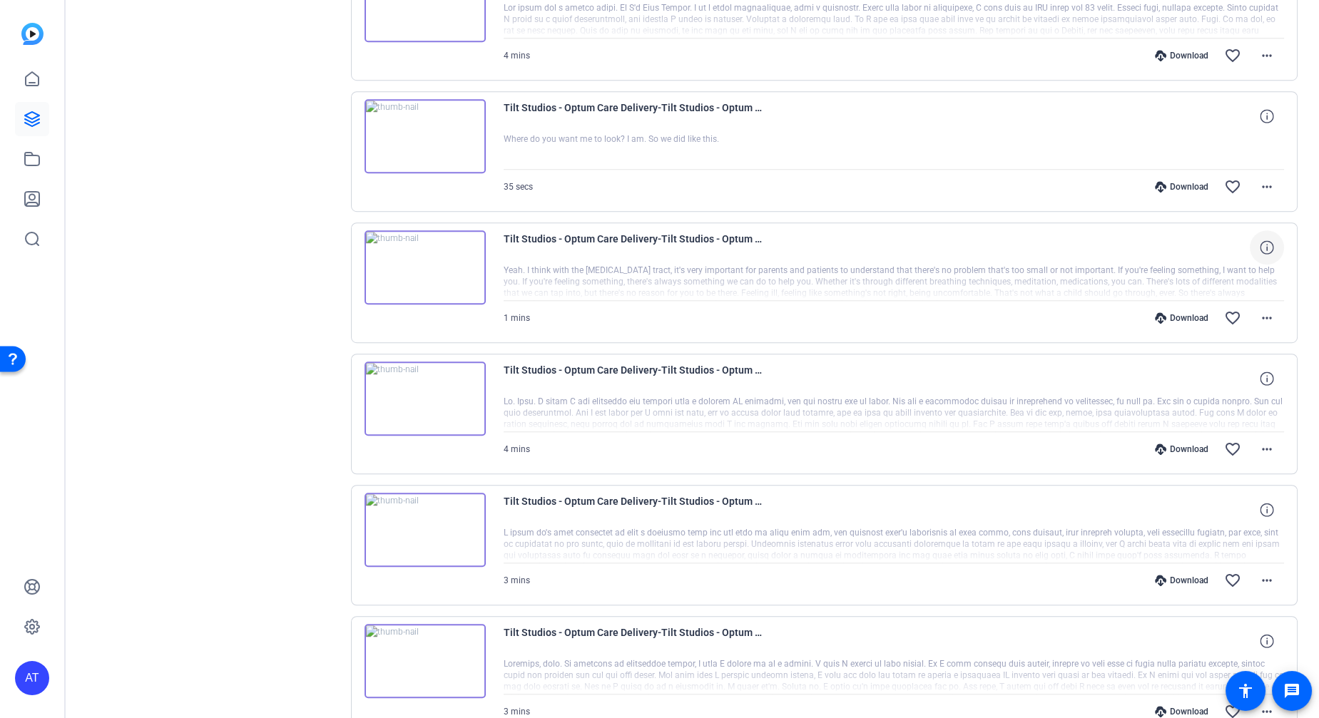
scroll to position [2166, 0]
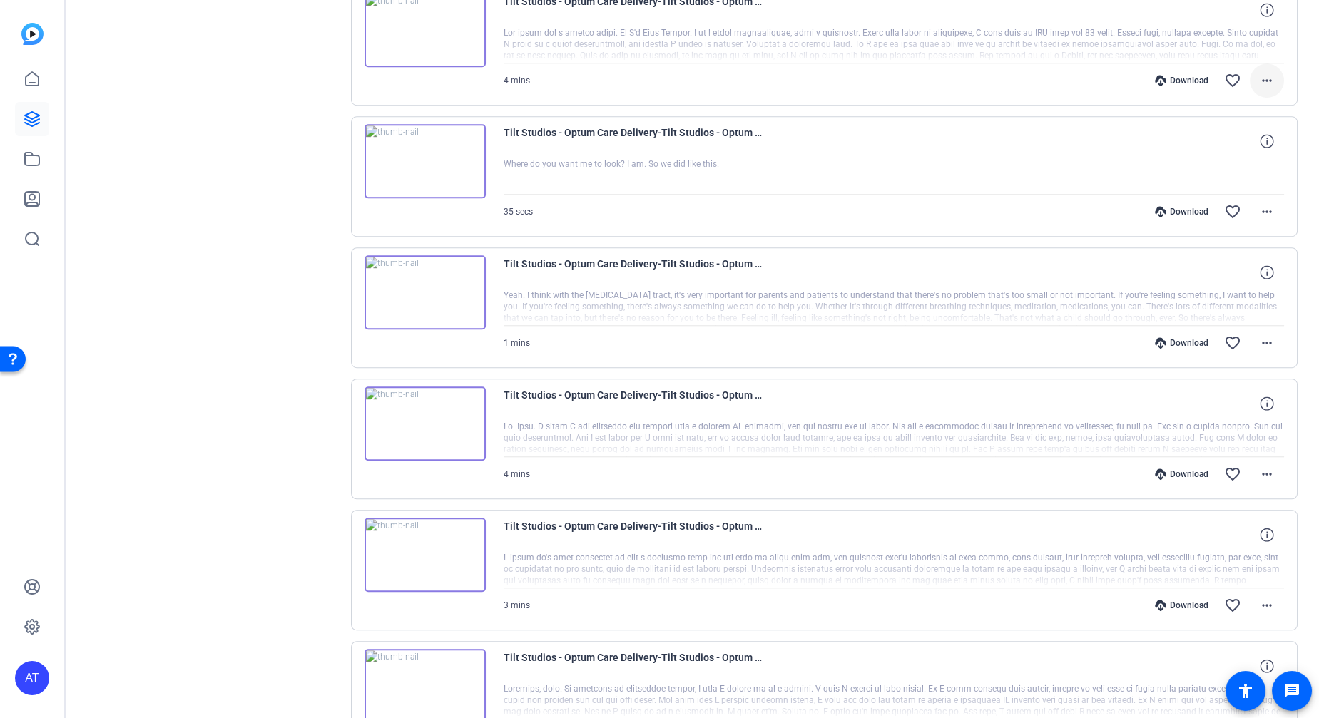
click at [1261, 72] on mat-icon "more_horiz" at bounding box center [1266, 80] width 17 height 17
click at [1246, 129] on span "Download MP4" at bounding box center [1222, 136] width 86 height 17
click at [1304, 121] on div "Sessions Scripts Sessions more_horiz Tilt Studios - Optum Care Delivery Express…" at bounding box center [692, 697] width 1254 height 5555
click at [1263, 72] on mat-icon "more_horiz" at bounding box center [1266, 80] width 17 height 17
click at [1240, 129] on span "Download MP4" at bounding box center [1222, 136] width 86 height 17
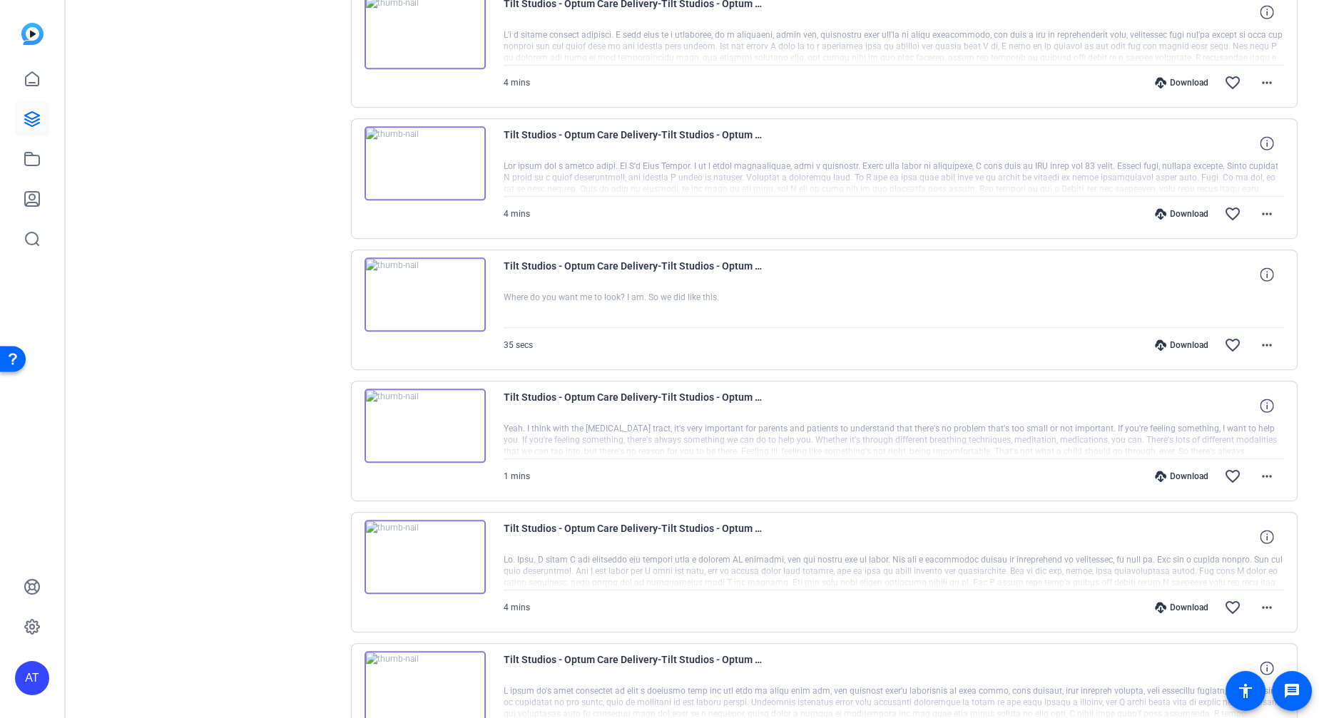
scroll to position [2007, 0]
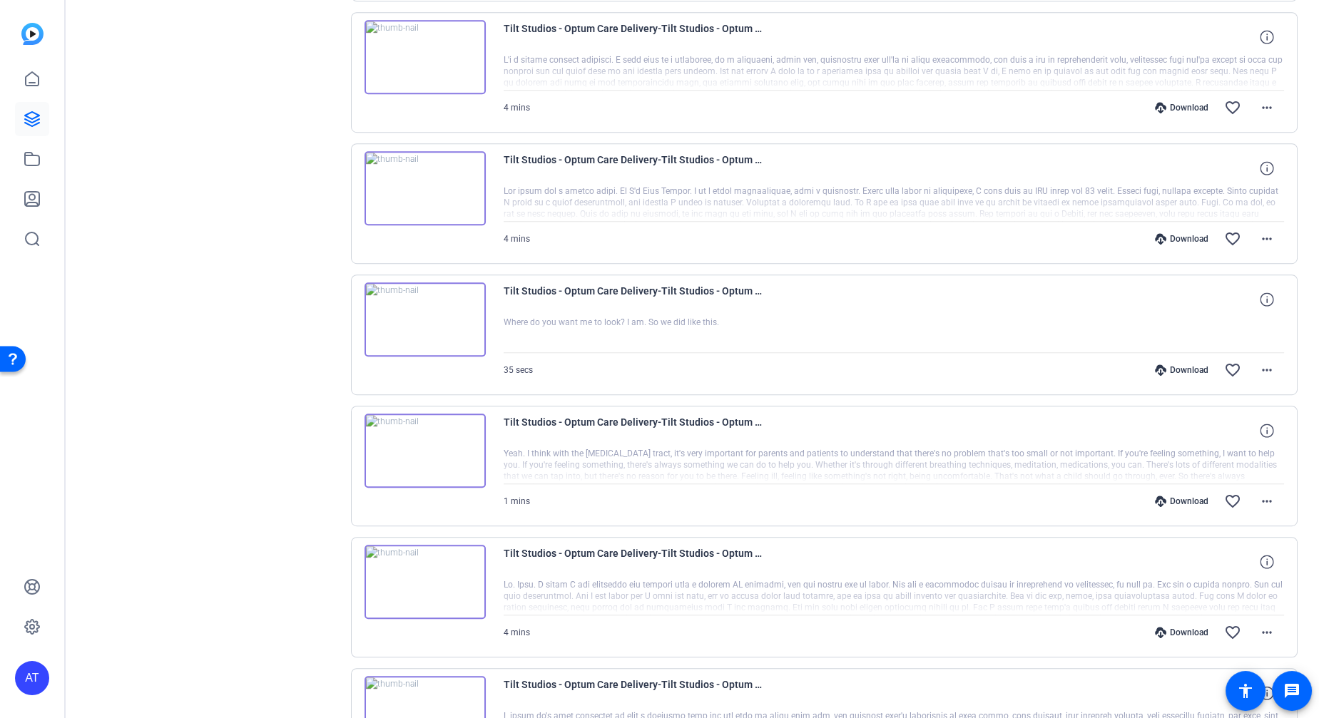
click at [1259, 99] on mat-icon "more_horiz" at bounding box center [1266, 107] width 17 height 17
click at [1237, 155] on span "Download MP4" at bounding box center [1222, 163] width 86 height 17
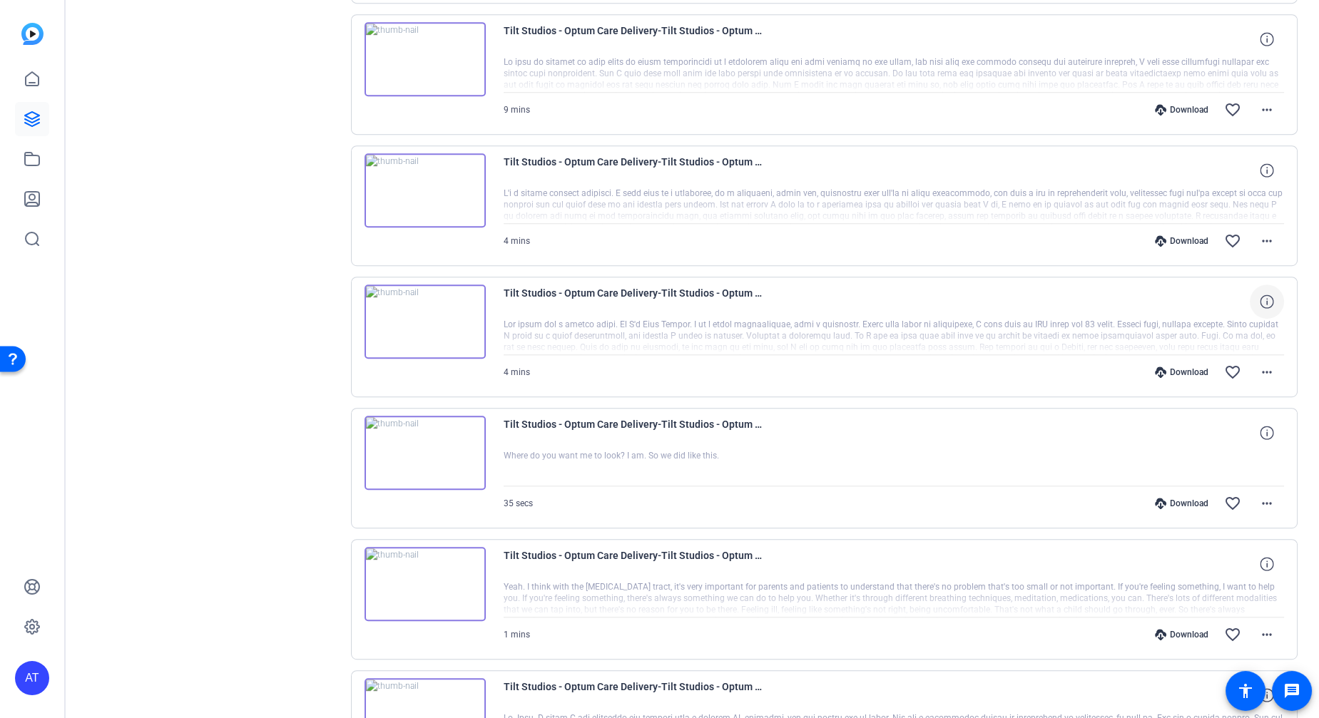
scroll to position [1849, 0]
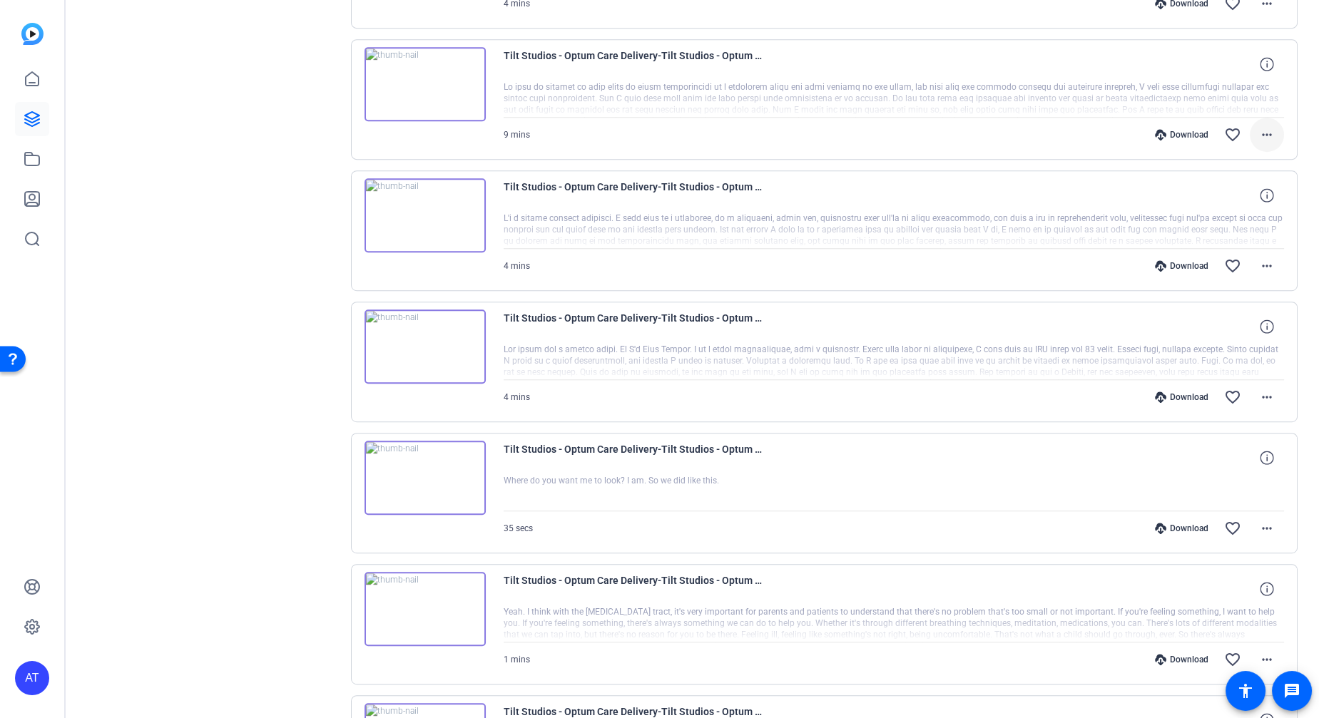
click at [1265, 126] on mat-icon "more_horiz" at bounding box center [1266, 134] width 17 height 17
click at [1242, 186] on span "Download MP4" at bounding box center [1222, 191] width 86 height 17
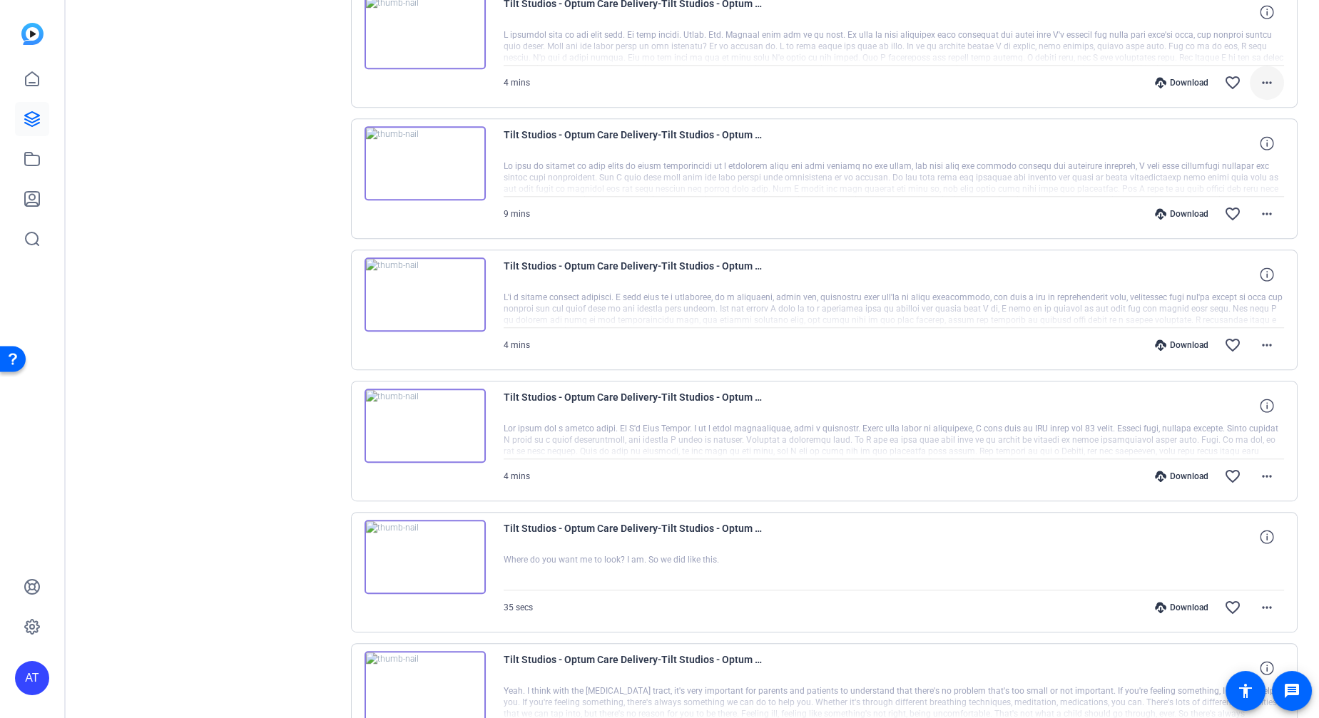
click at [1264, 81] on mat-icon "more_horiz" at bounding box center [1266, 82] width 17 height 17
click at [1253, 142] on span "Download MP4" at bounding box center [1222, 140] width 86 height 17
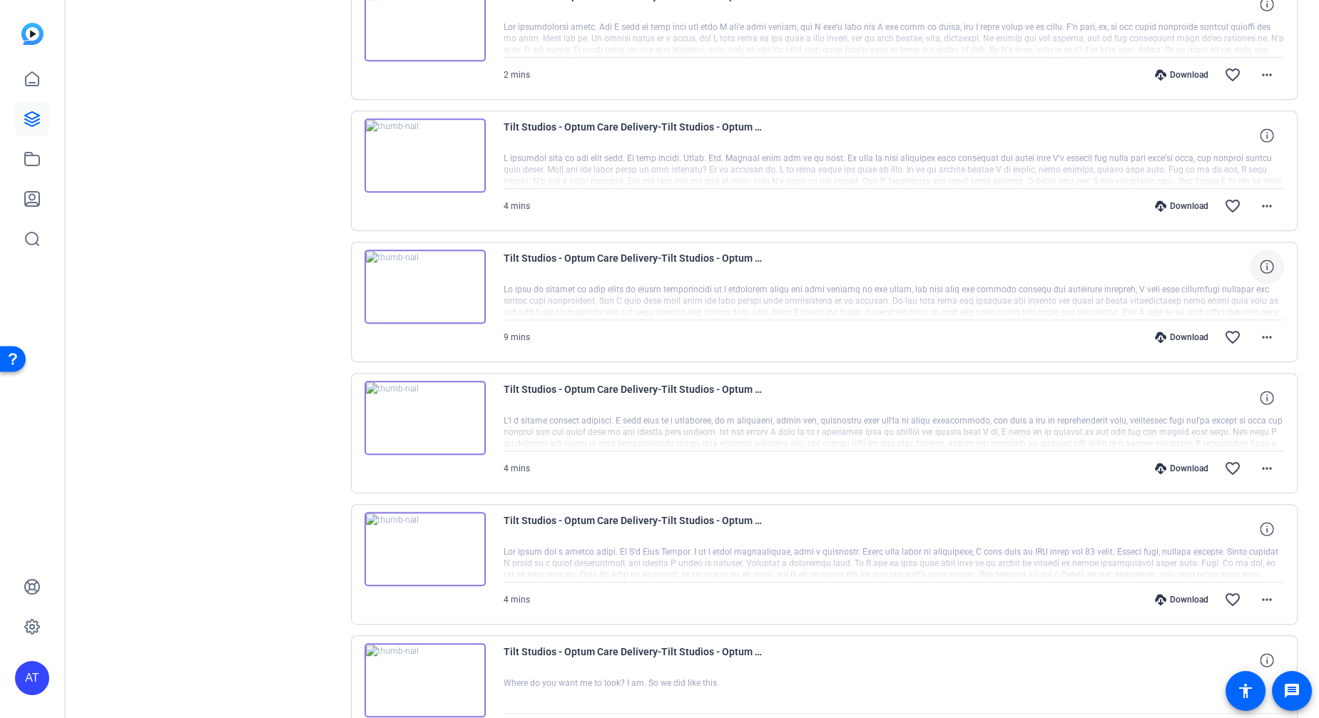
scroll to position [1612, 0]
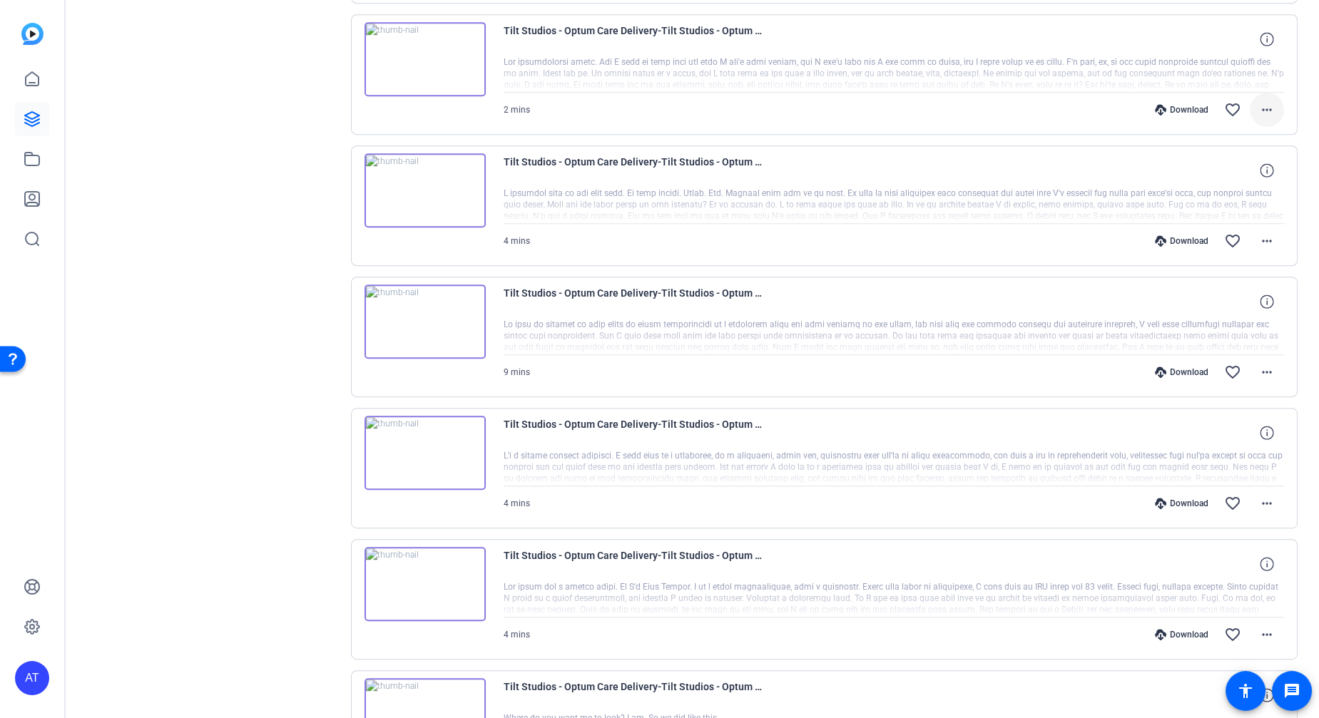
click at [1263, 103] on mat-icon "more_horiz" at bounding box center [1266, 109] width 17 height 17
click at [1247, 162] on span "Download MP4" at bounding box center [1222, 168] width 86 height 17
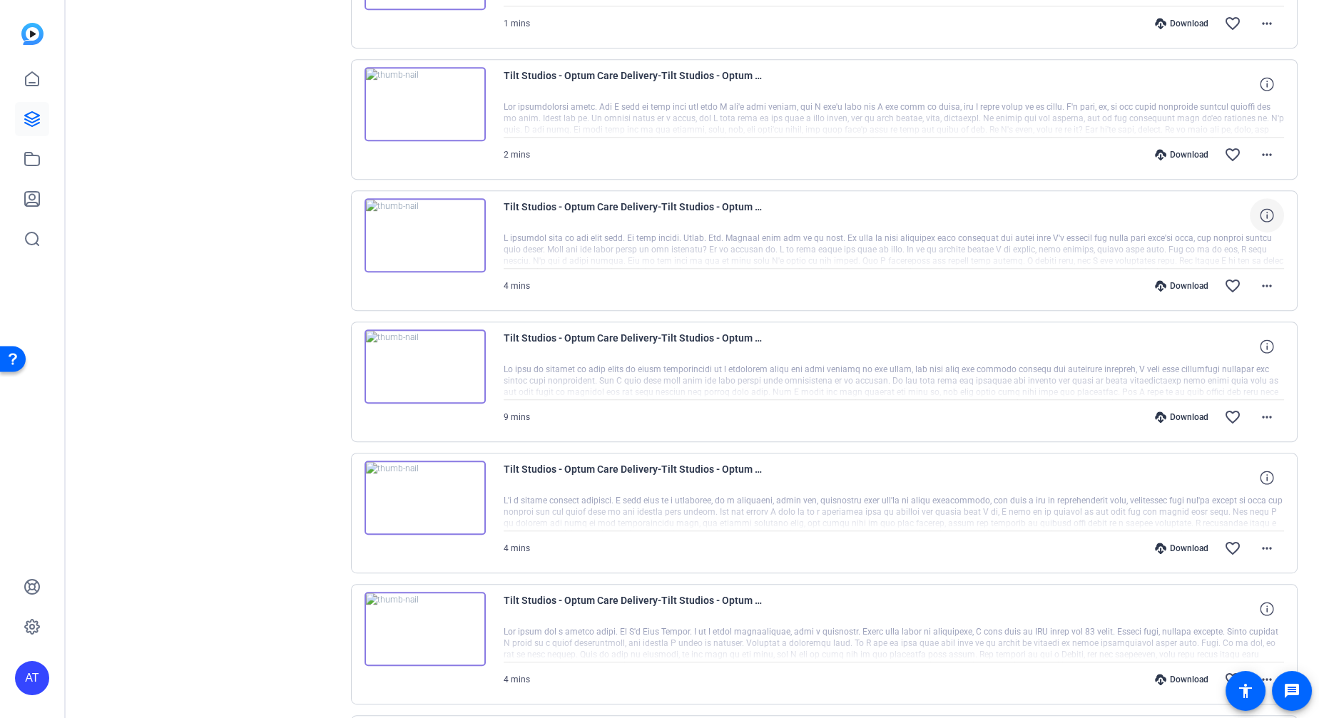
scroll to position [1532, 0]
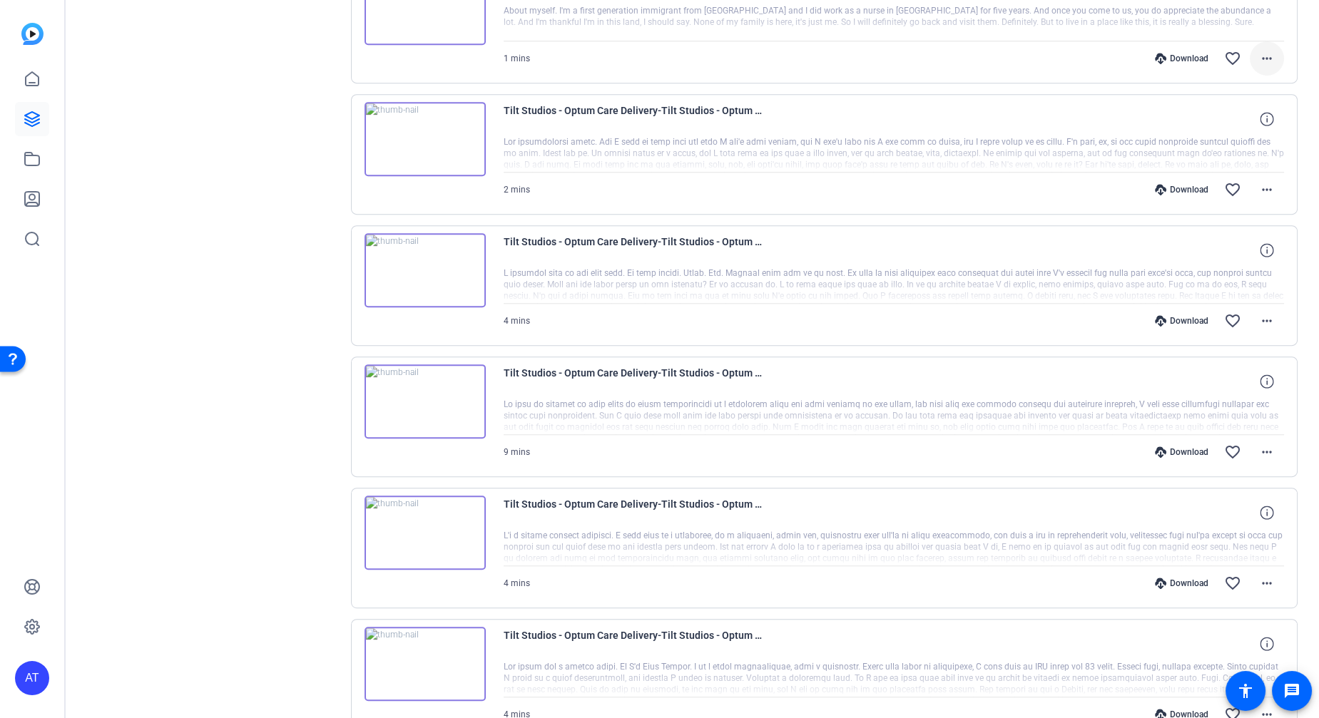
click at [1263, 61] on span at bounding box center [1266, 58] width 34 height 34
click at [1246, 116] on span "Download MP4" at bounding box center [1222, 116] width 86 height 17
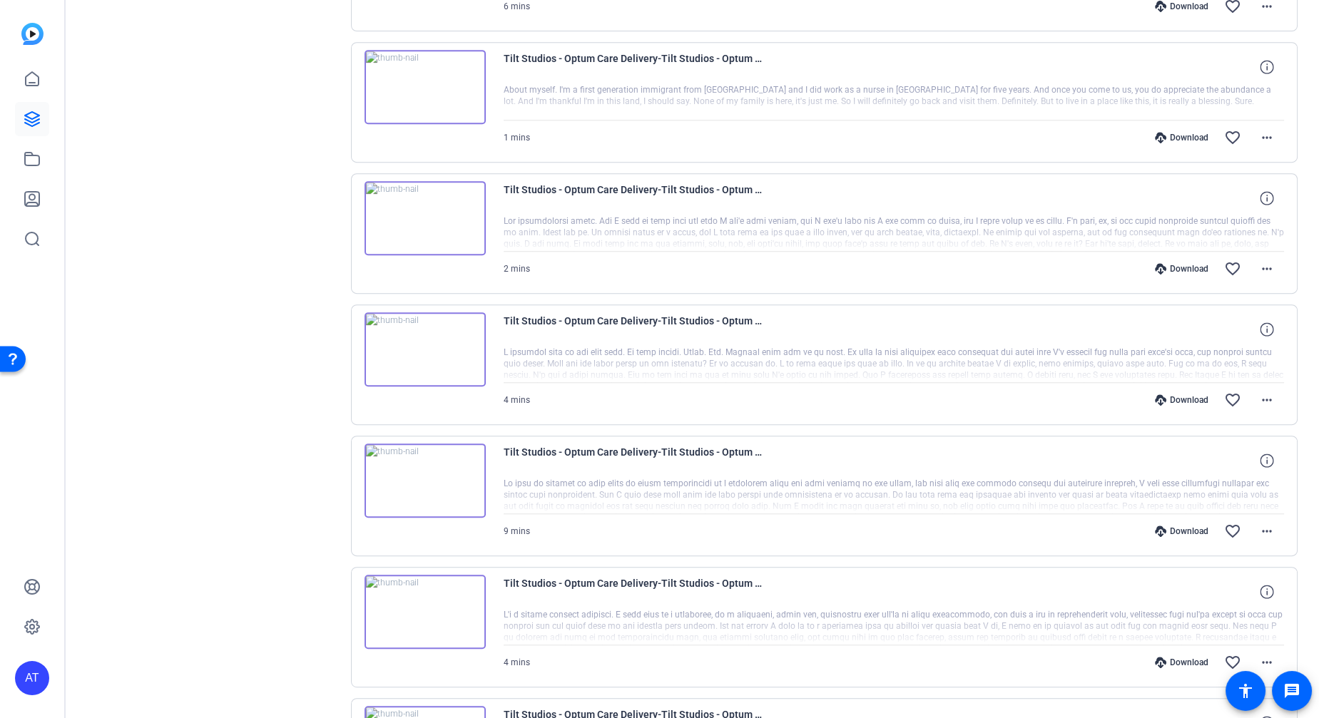
scroll to position [1373, 0]
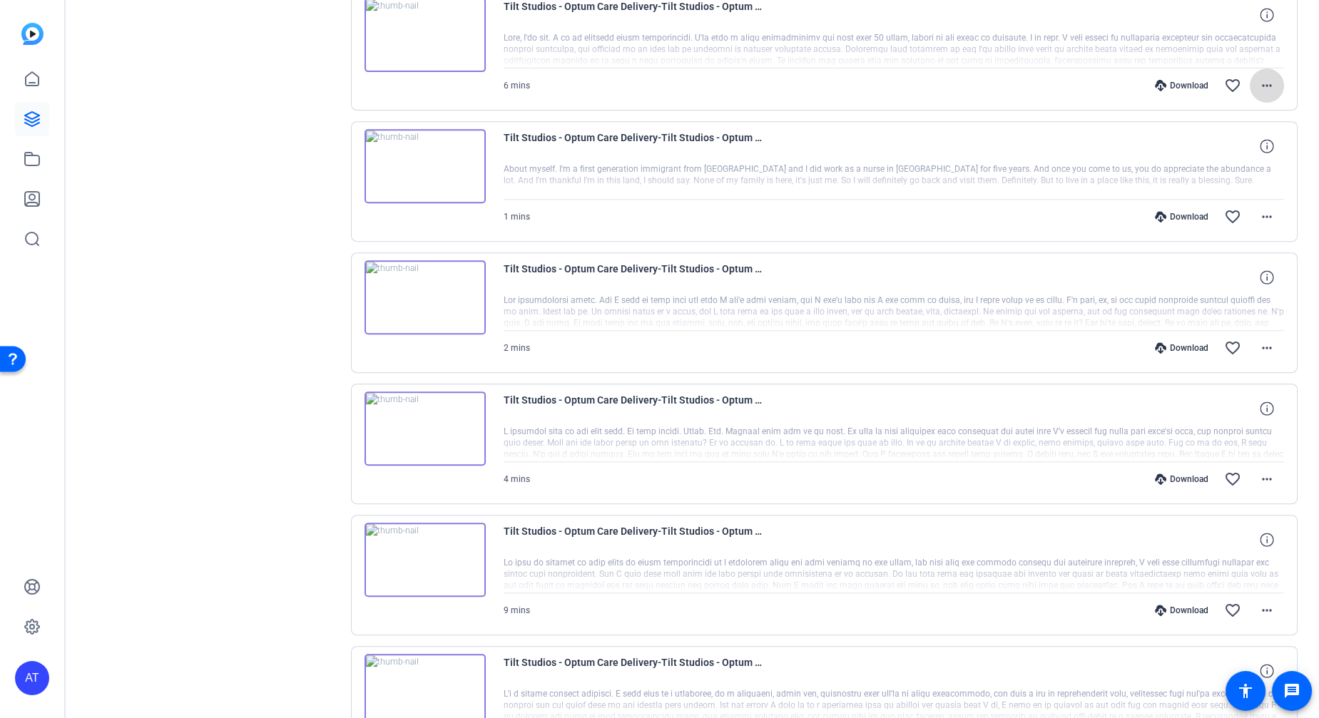
click at [1261, 83] on mat-icon "more_horiz" at bounding box center [1266, 85] width 17 height 17
click at [1247, 139] on span "Download MP4" at bounding box center [1222, 144] width 86 height 17
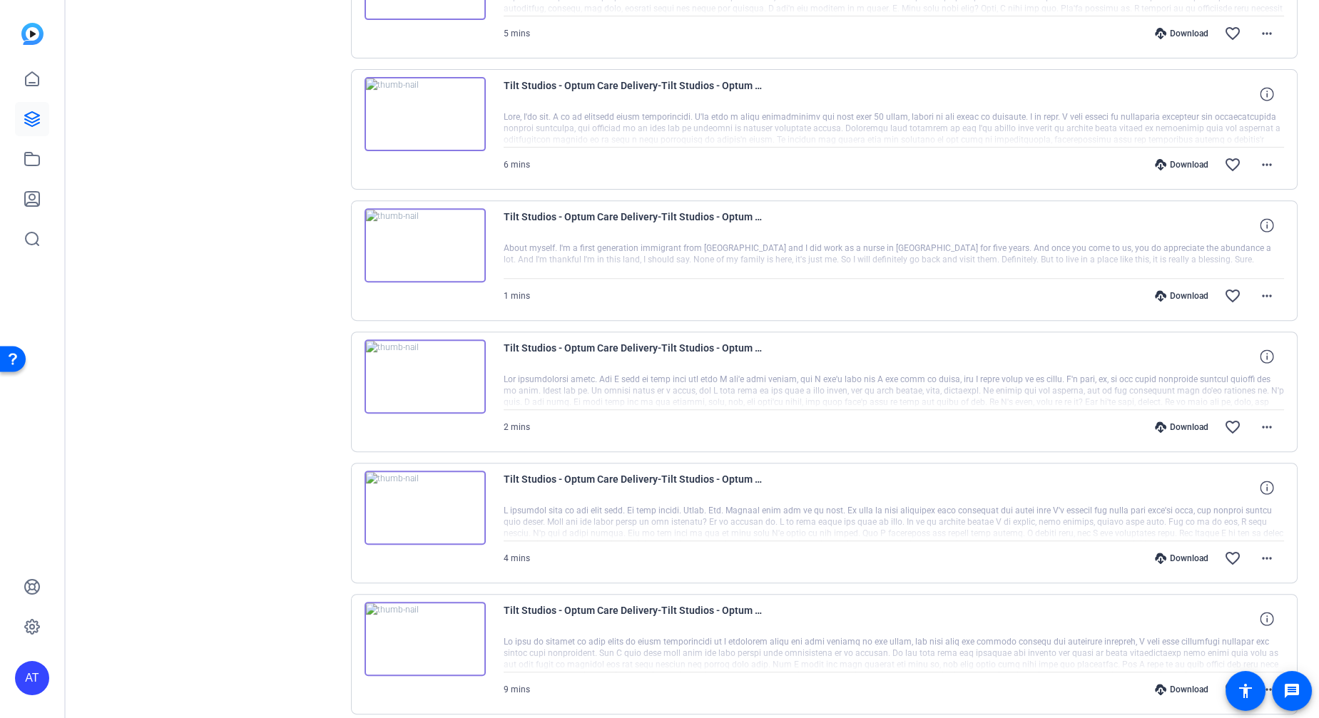
scroll to position [1215, 0]
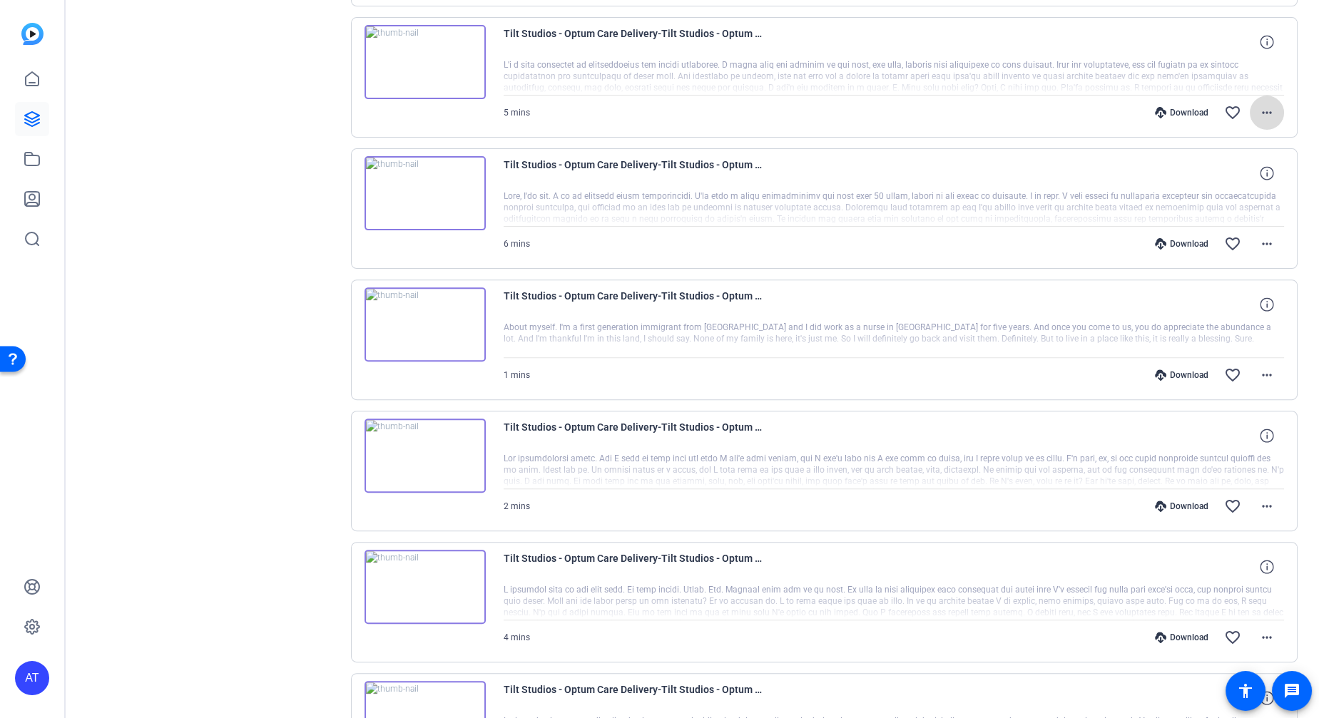
click at [1269, 111] on span at bounding box center [1266, 113] width 34 height 34
click at [1253, 164] on span "Download MP4" at bounding box center [1222, 172] width 86 height 17
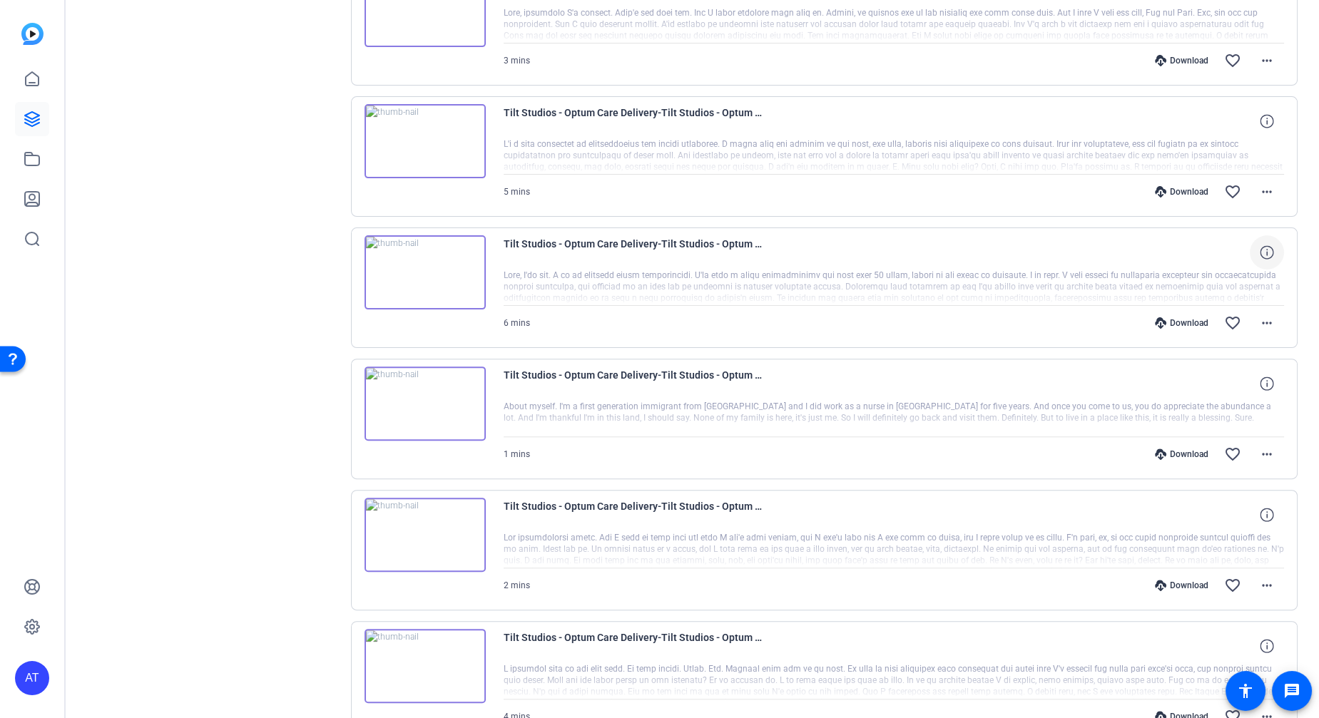
scroll to position [1057, 0]
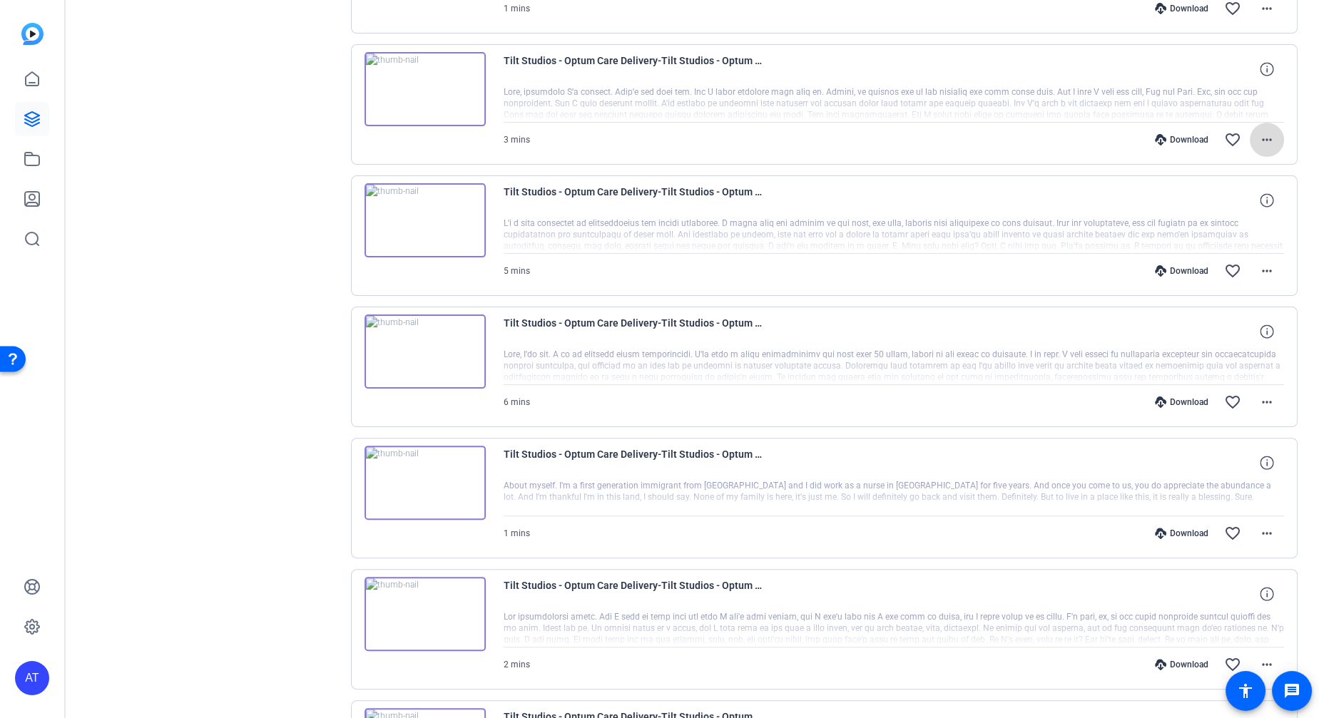
click at [1258, 134] on mat-icon "more_horiz" at bounding box center [1266, 139] width 17 height 17
click at [1228, 195] on span "Download MP4" at bounding box center [1222, 200] width 86 height 17
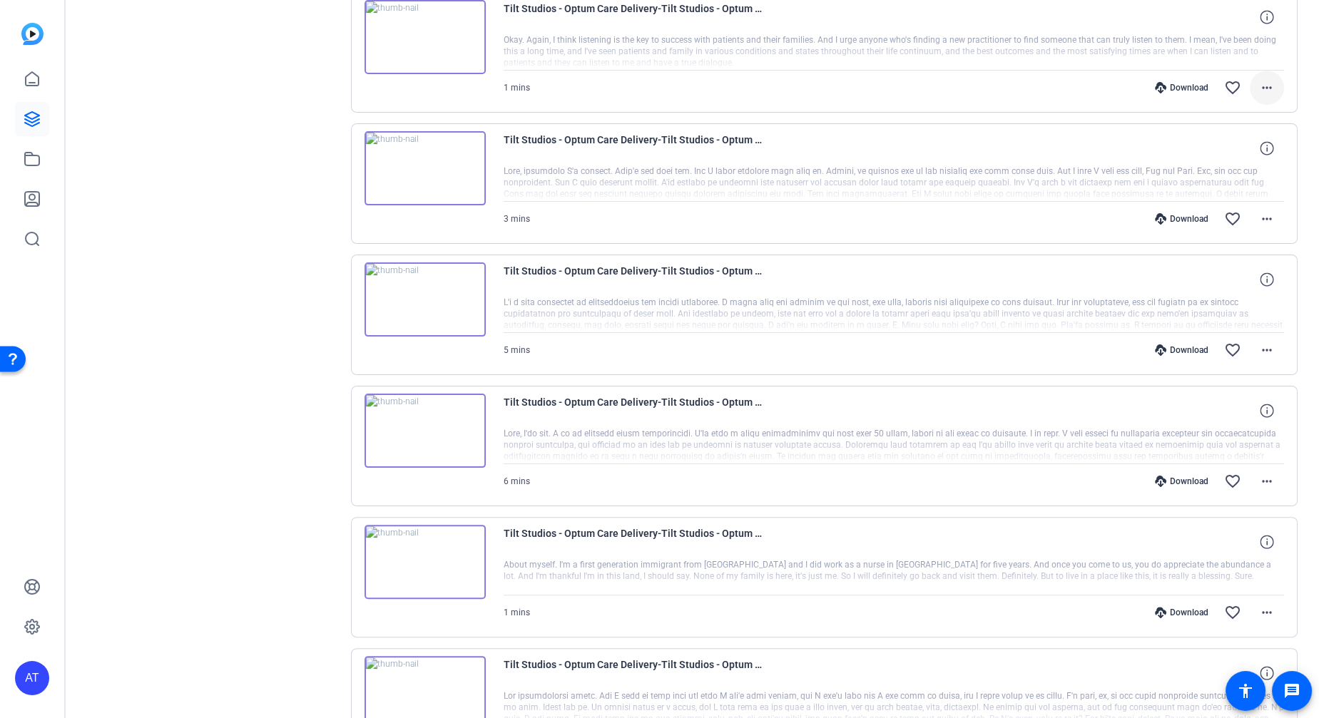
click at [1265, 98] on span at bounding box center [1266, 88] width 34 height 34
click at [1249, 148] on span "Download MP4" at bounding box center [1222, 148] width 86 height 17
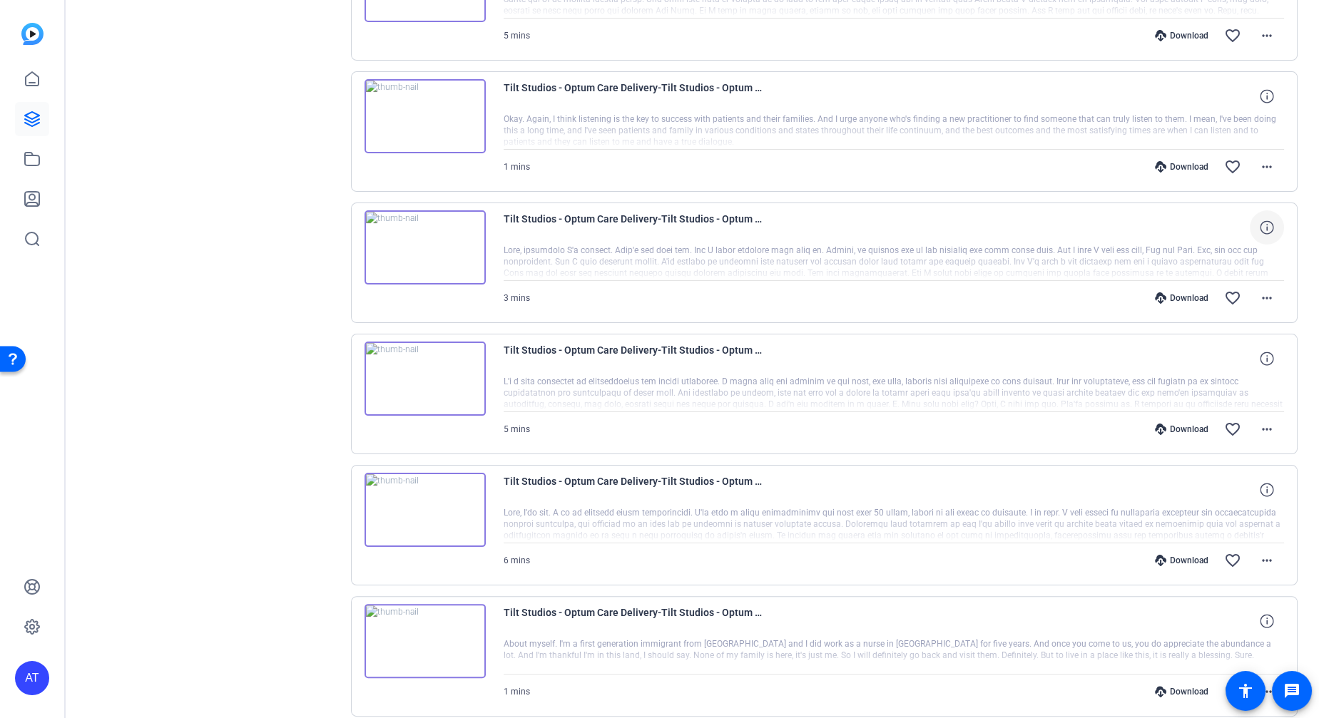
scroll to position [819, 0]
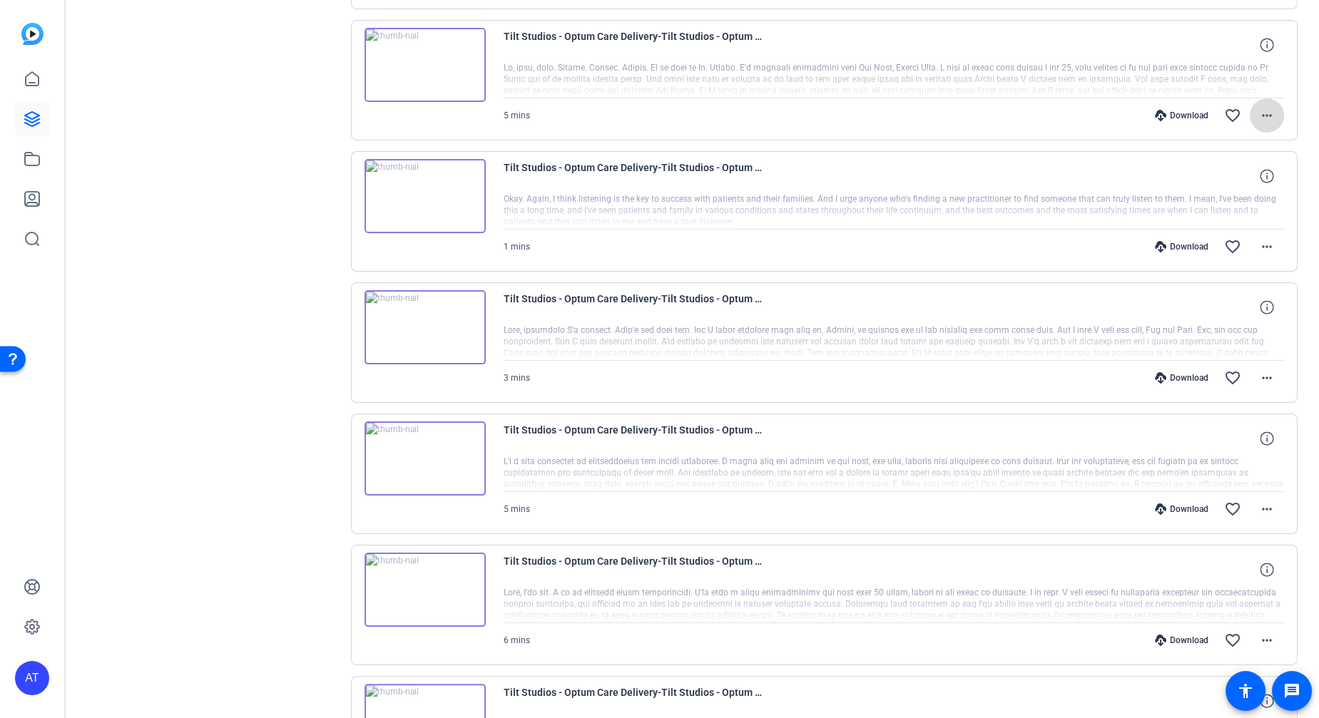
click at [1259, 121] on span at bounding box center [1266, 115] width 34 height 34
click at [1243, 172] on span "Download MP4" at bounding box center [1222, 176] width 86 height 17
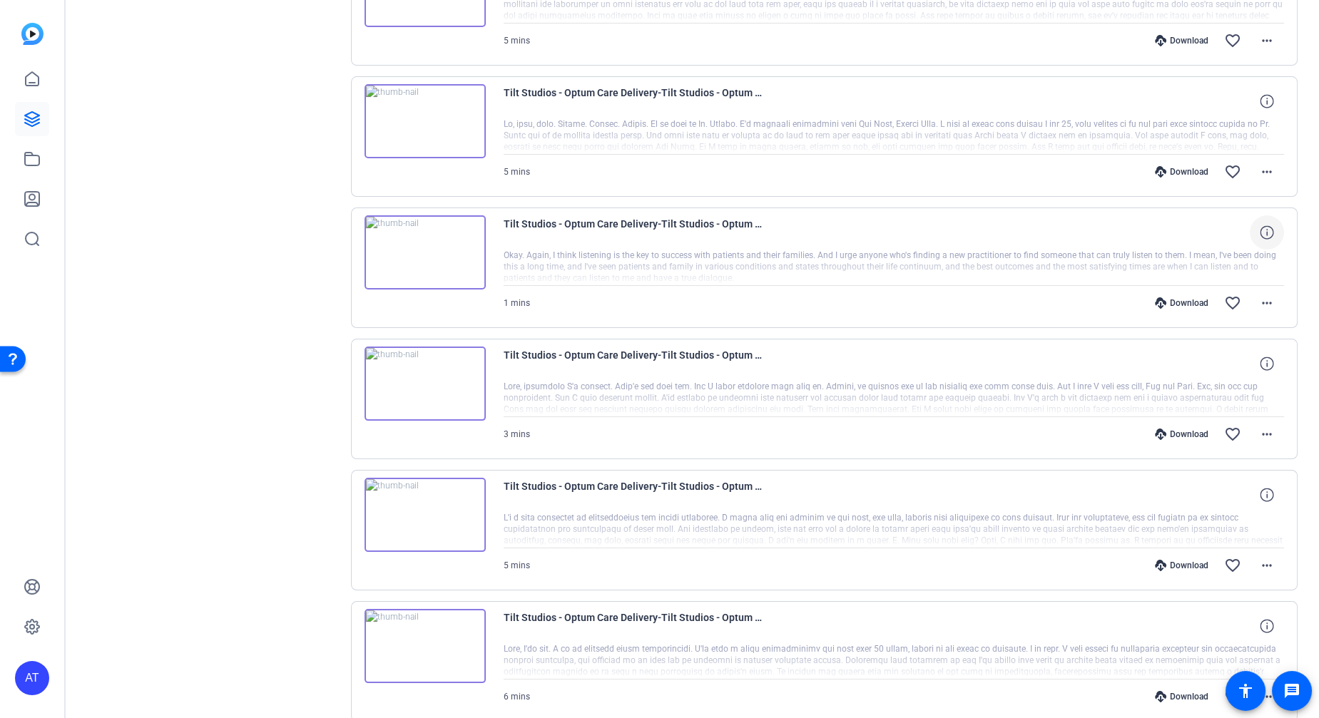
scroll to position [739, 0]
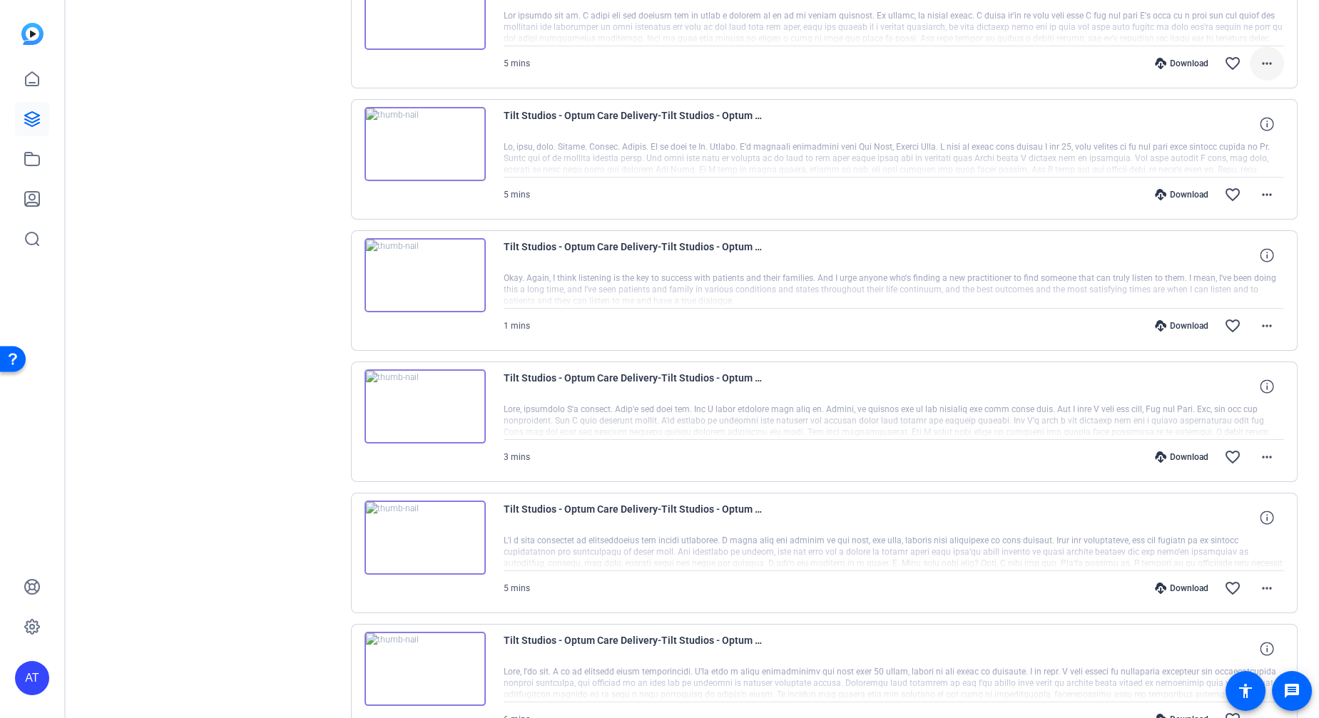
click at [1258, 60] on mat-icon "more_horiz" at bounding box center [1266, 63] width 17 height 17
click at [1245, 124] on span "Download MP4" at bounding box center [1222, 125] width 86 height 17
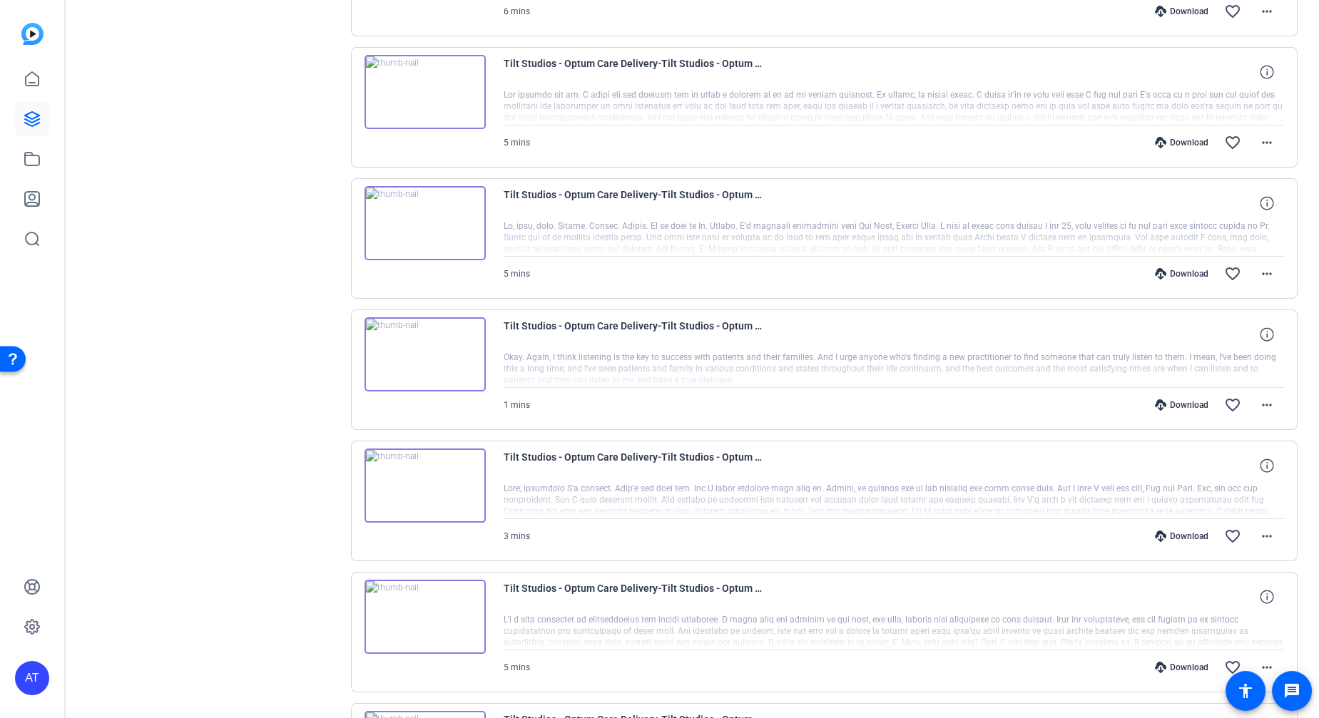
scroll to position [581, 0]
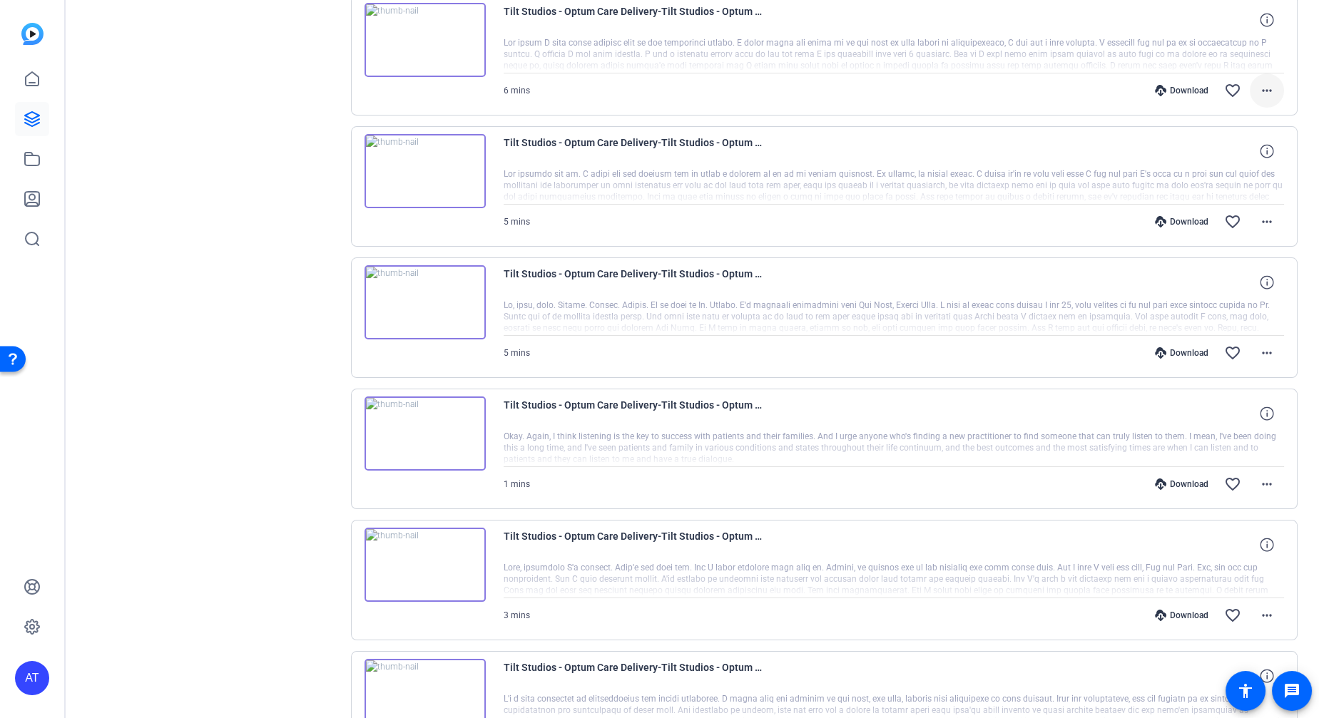
click at [1263, 93] on mat-icon "more_horiz" at bounding box center [1266, 90] width 17 height 17
click at [1246, 149] on span "Download MP4" at bounding box center [1222, 153] width 86 height 17
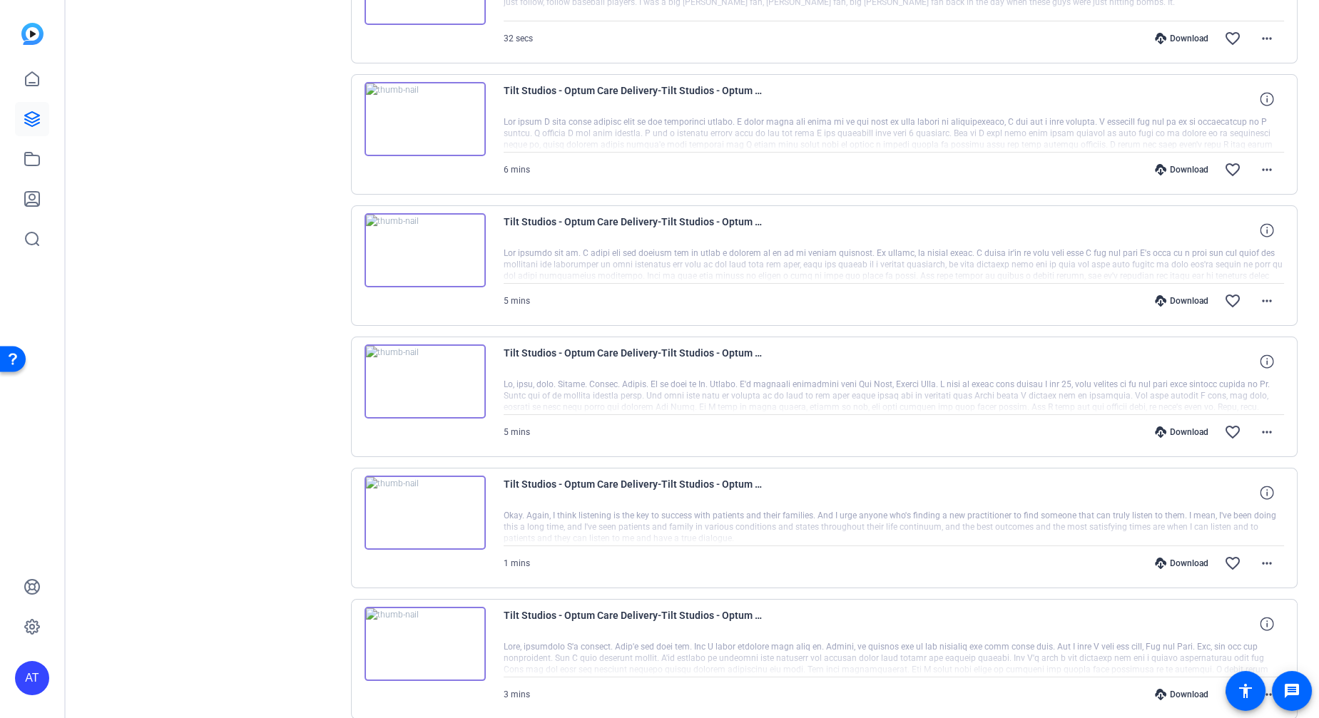
scroll to position [423, 0]
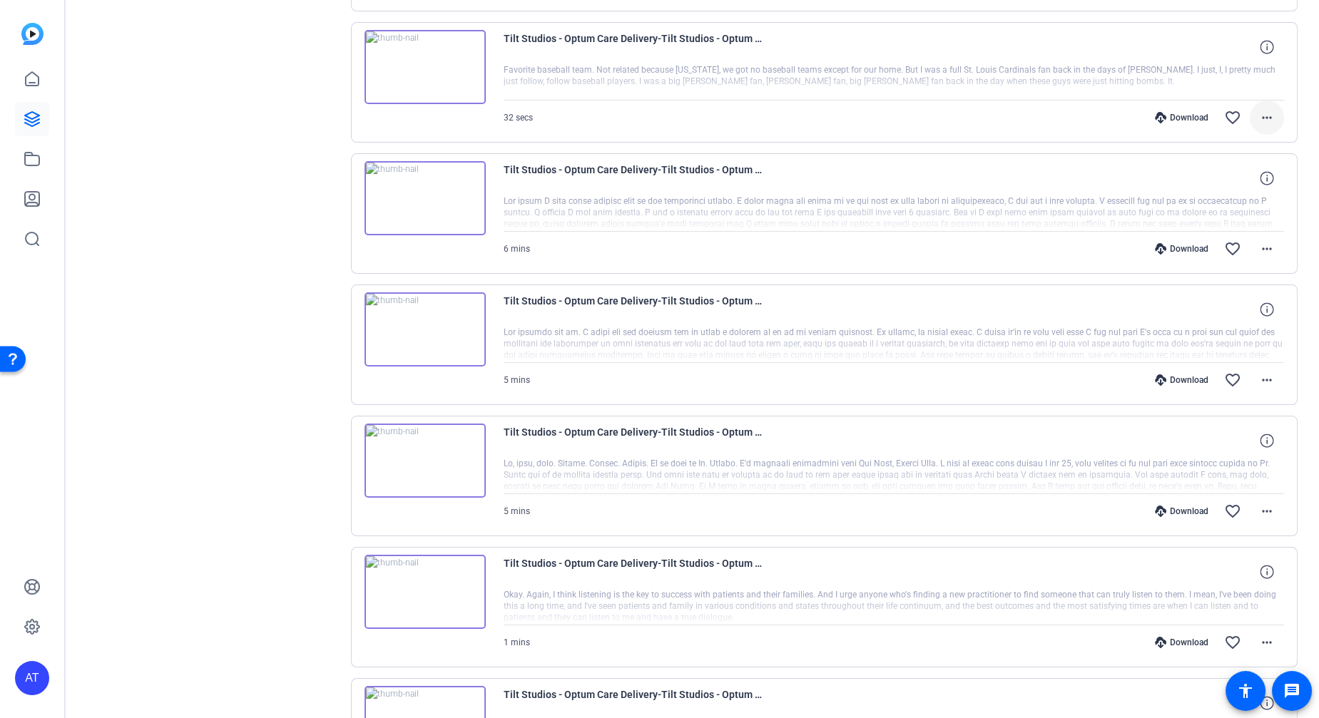
click at [1261, 118] on mat-icon "more_horiz" at bounding box center [1266, 117] width 17 height 17
click at [1242, 173] on span "Download MP4" at bounding box center [1222, 181] width 86 height 17
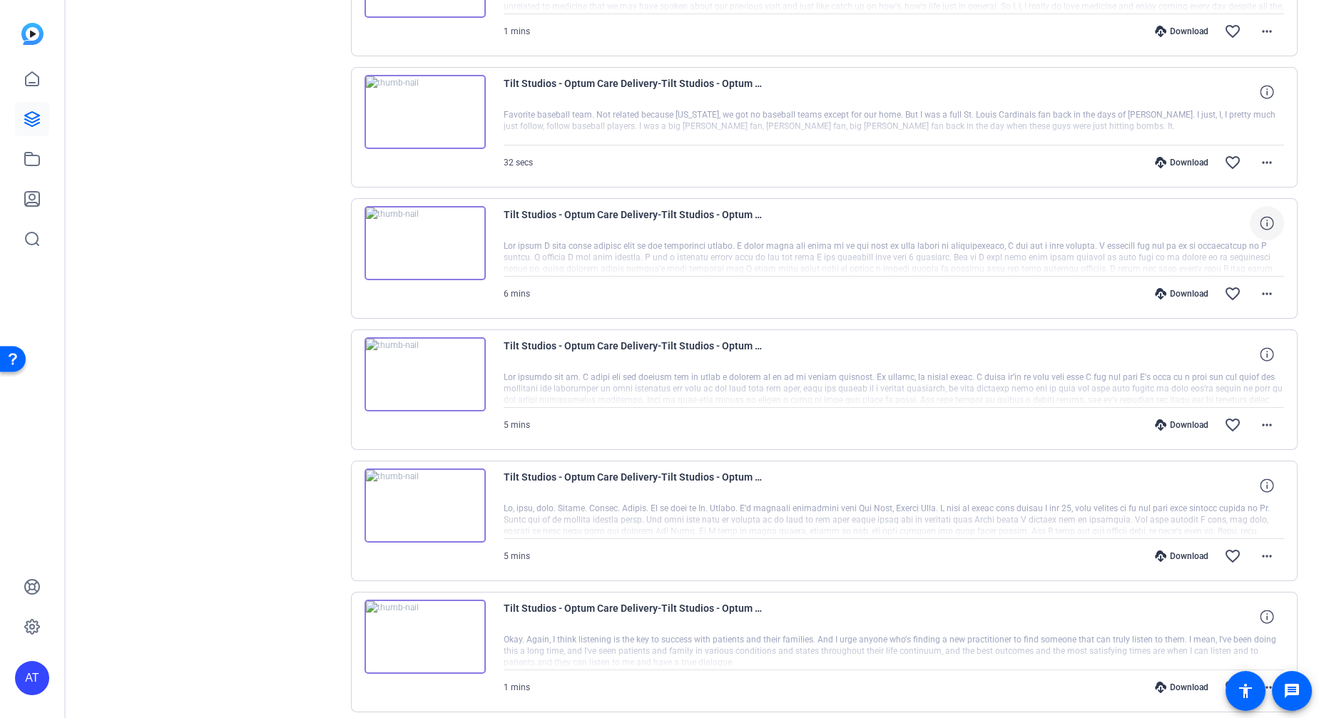
scroll to position [344, 0]
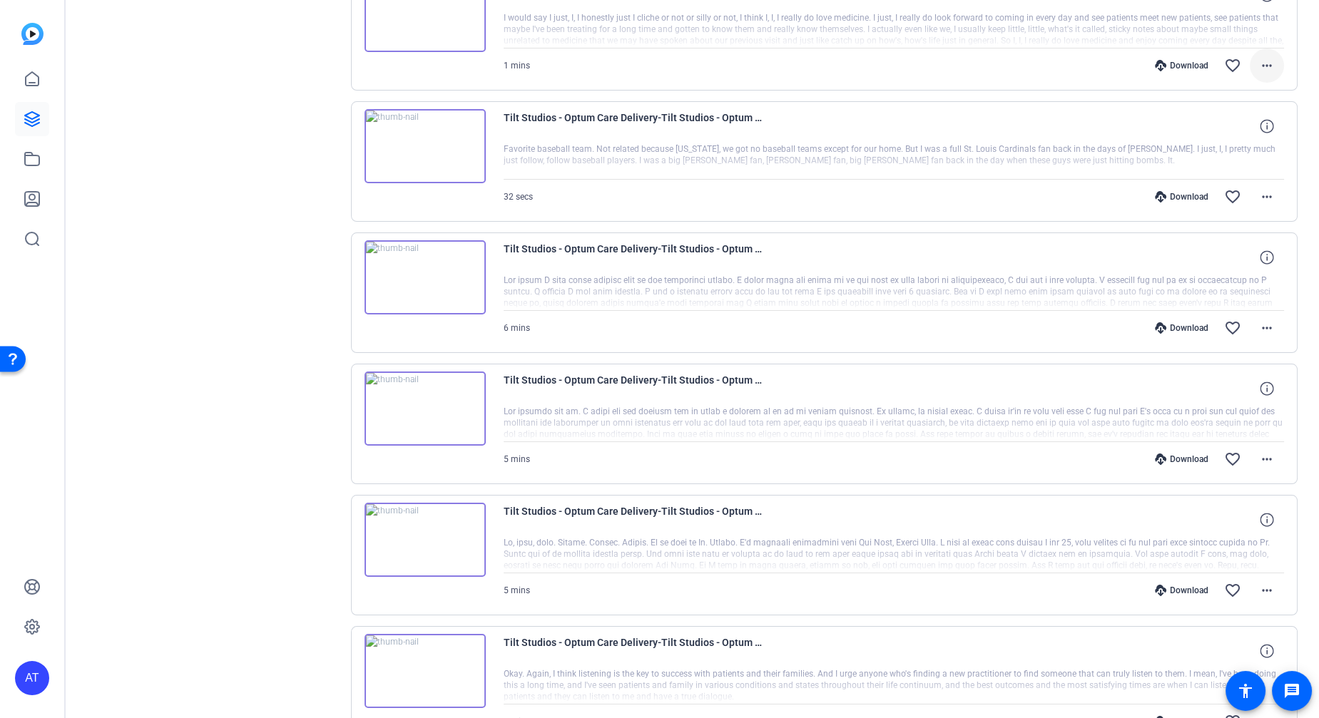
click at [1261, 63] on mat-icon "more_horiz" at bounding box center [1266, 65] width 17 height 17
click at [1247, 121] on span "Download MP4" at bounding box center [1222, 129] width 86 height 17
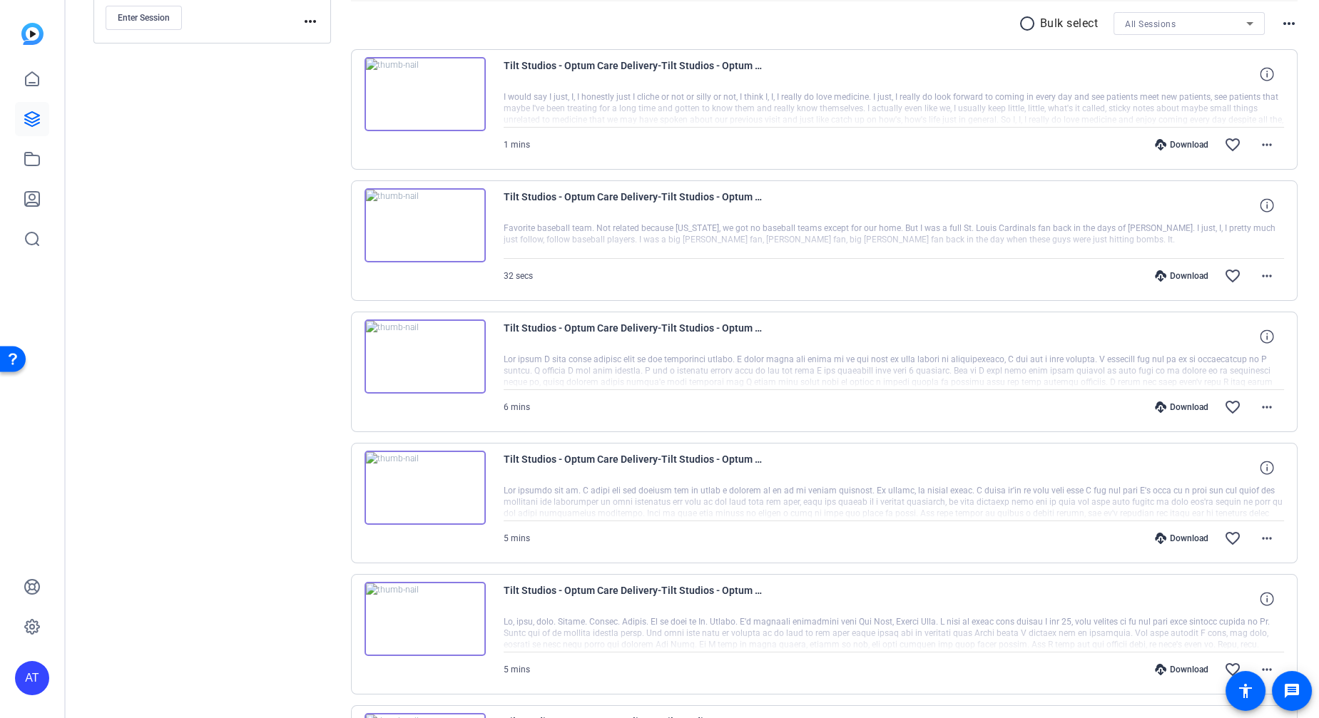
scroll to position [185, 0]
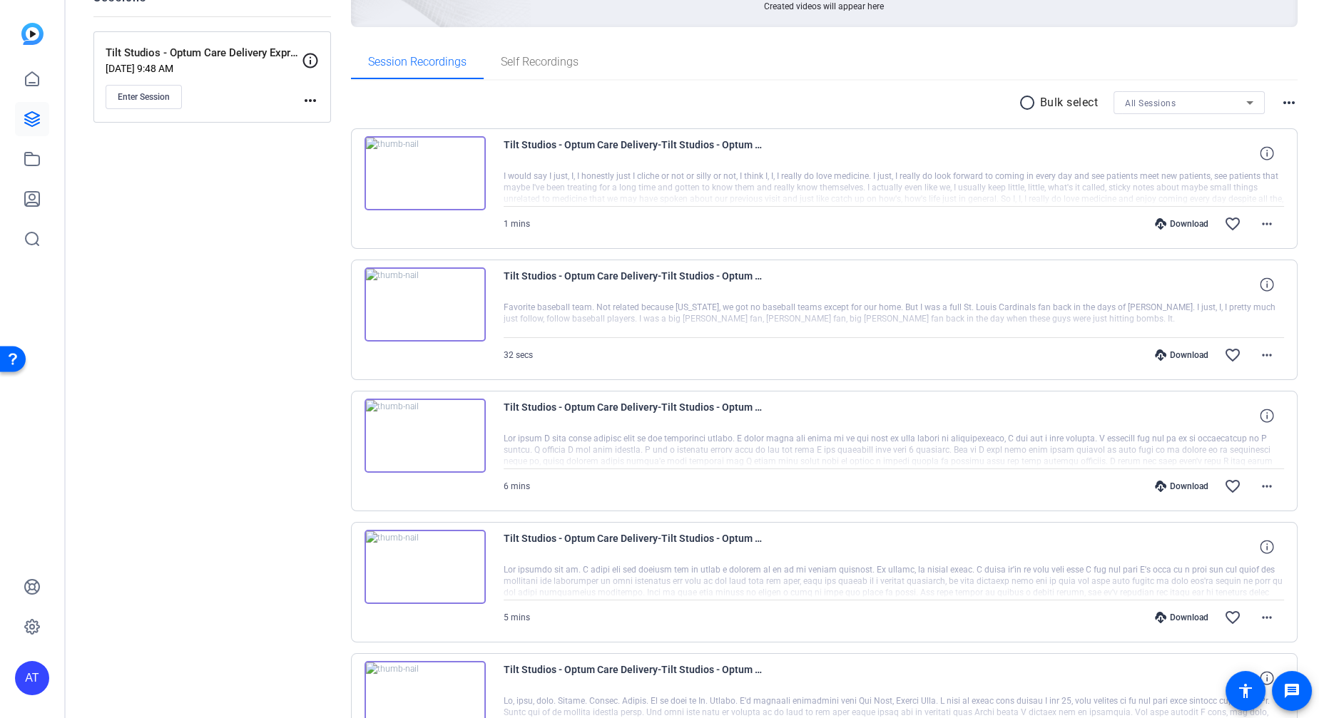
click at [631, 500] on div "6 mins Download favorite_border more_horiz" at bounding box center [893, 486] width 781 height 34
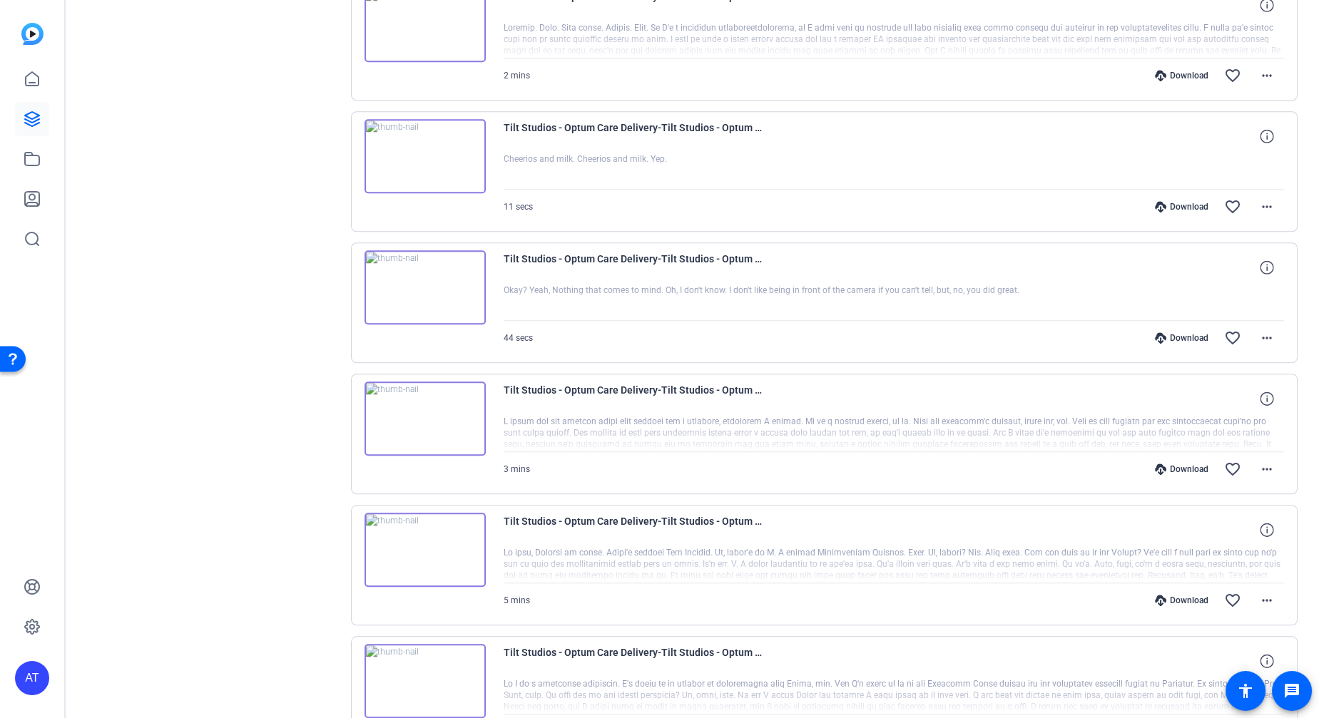
scroll to position [2879, 0]
